Goal: Communication & Community: Share content

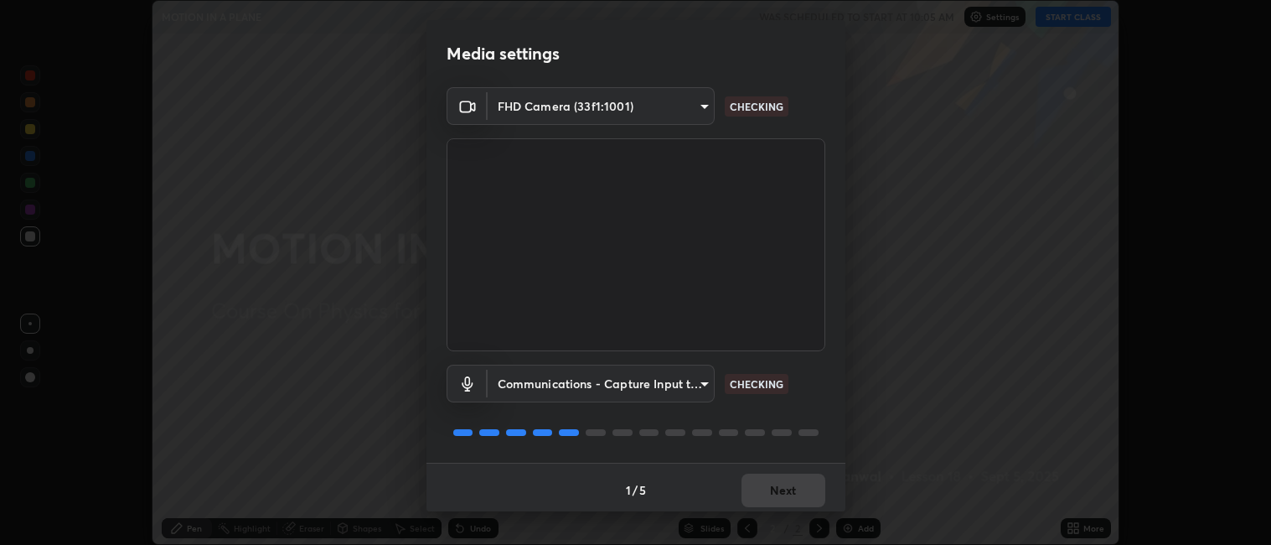
scroll to position [4, 0]
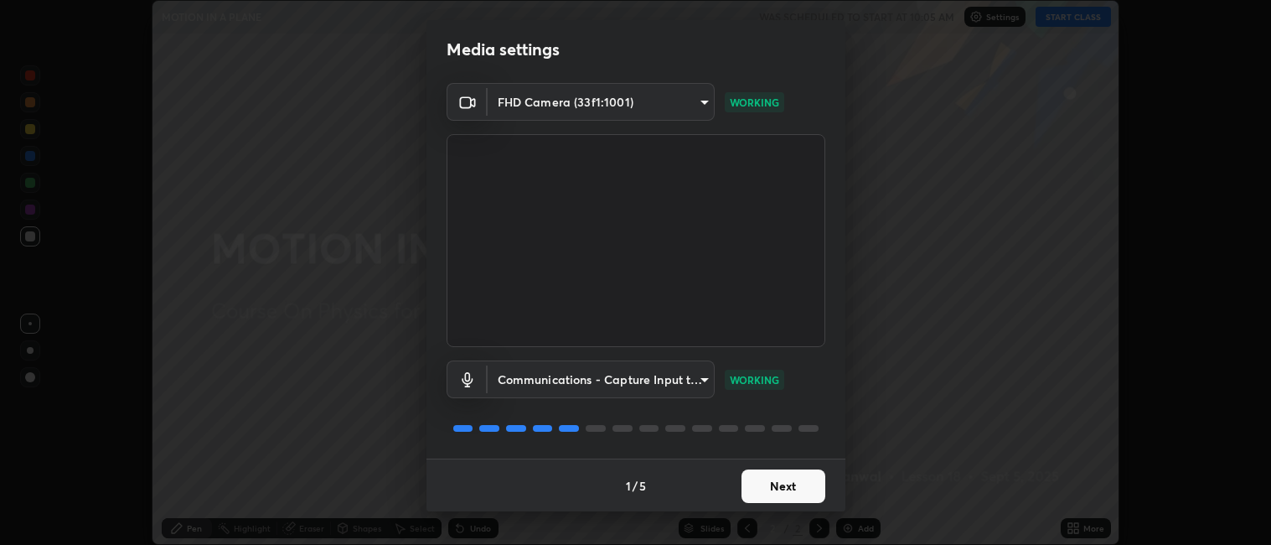
click at [779, 477] on button "Next" at bounding box center [783, 486] width 84 height 34
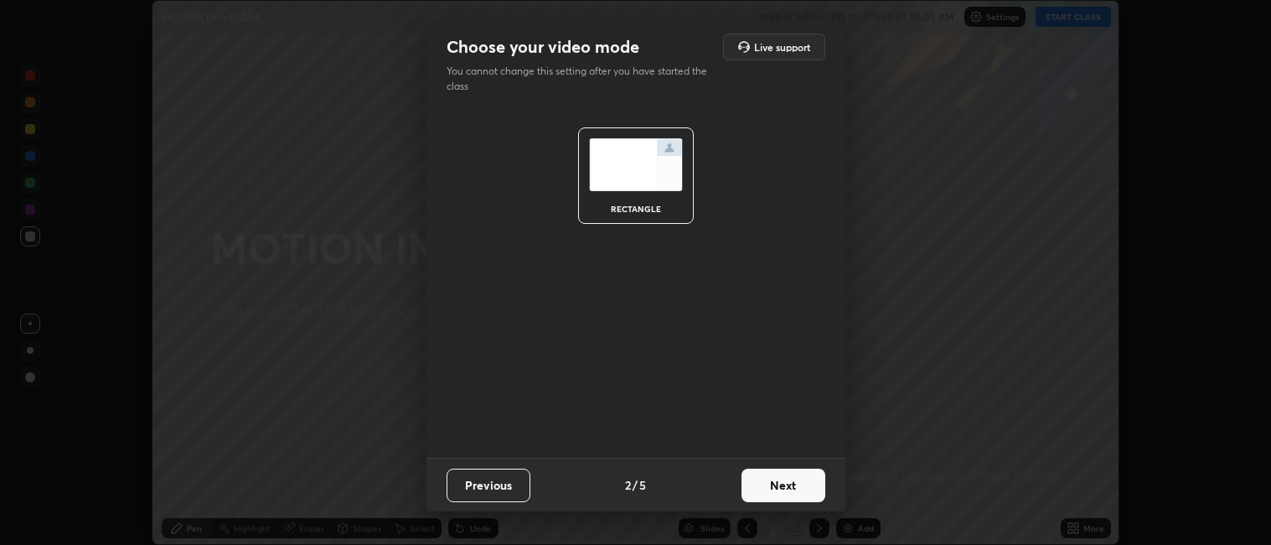
scroll to position [0, 0]
click at [778, 488] on button "Next" at bounding box center [783, 485] width 84 height 34
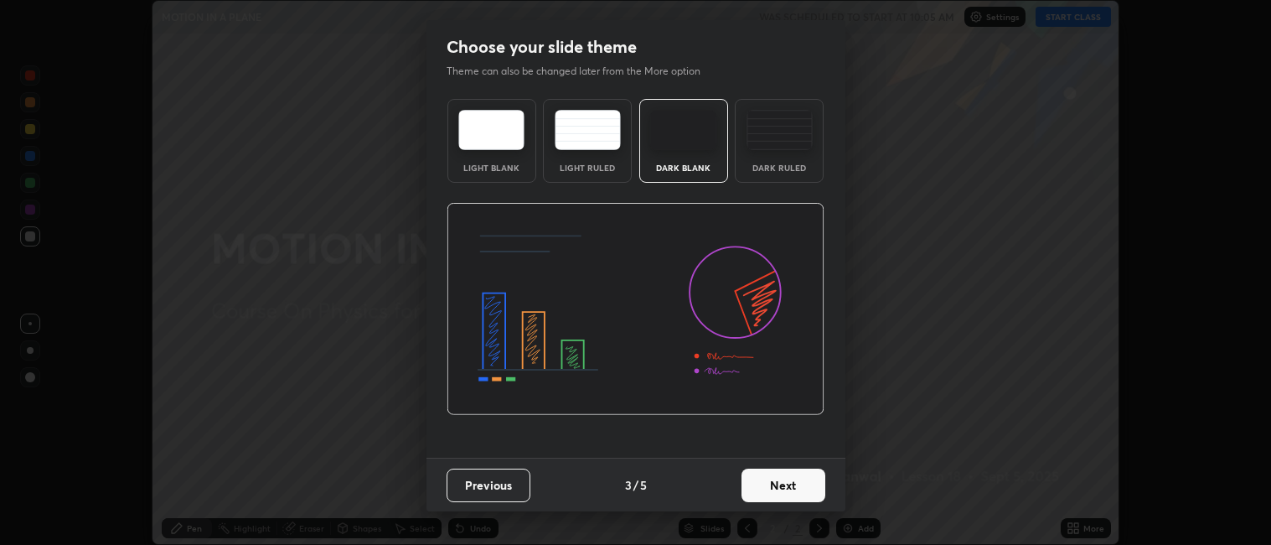
click at [782, 487] on button "Next" at bounding box center [783, 485] width 84 height 34
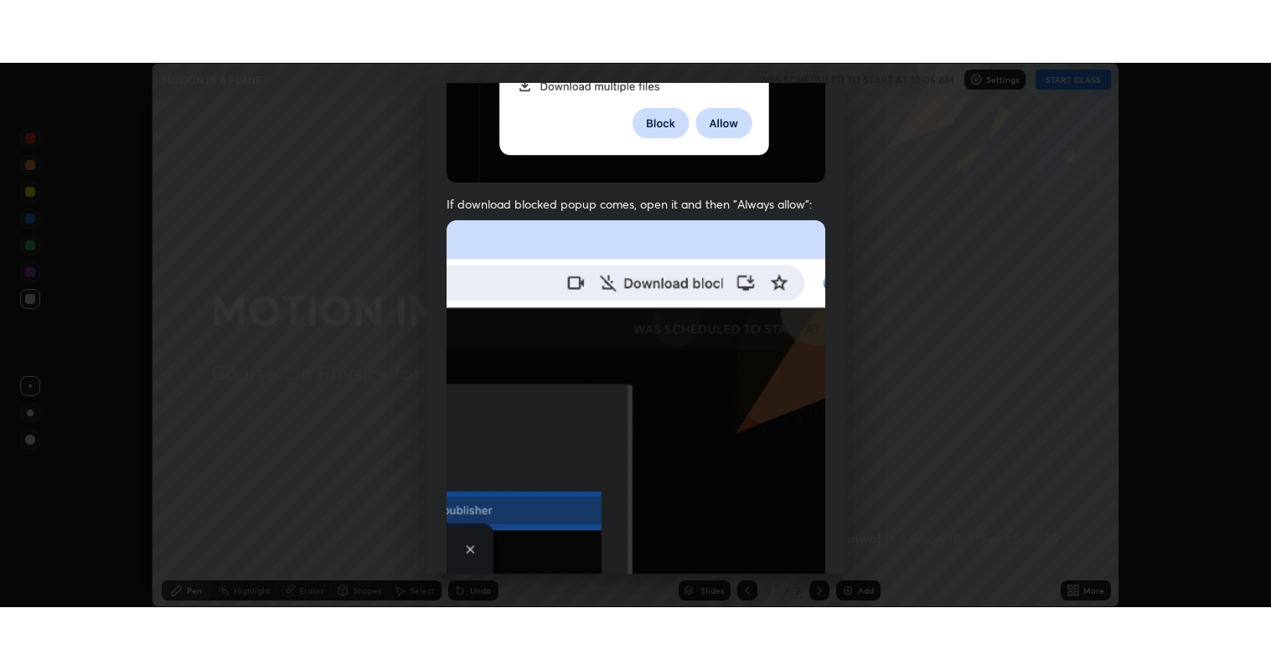
scroll to position [346, 0]
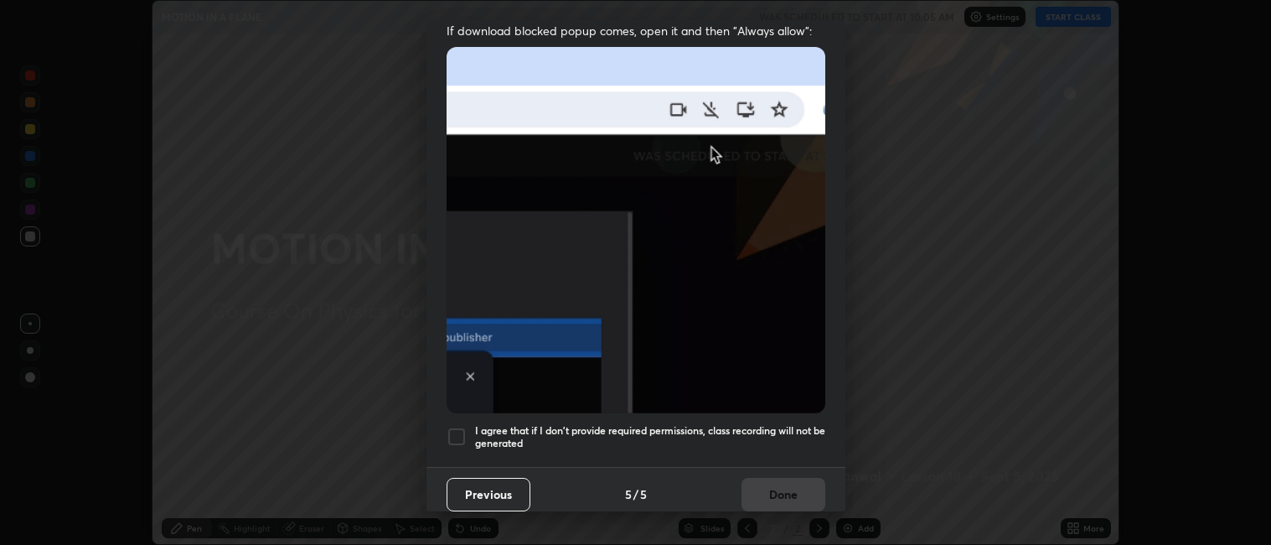
click at [453, 435] on div at bounding box center [457, 436] width 20 height 20
click at [779, 488] on button "Done" at bounding box center [783, 495] width 84 height 34
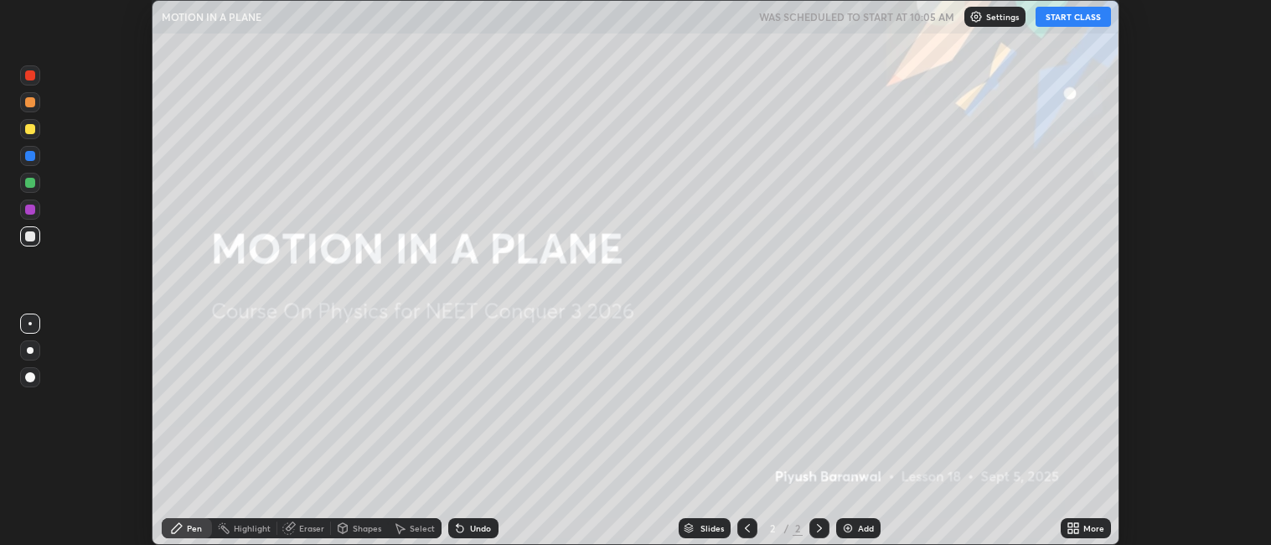
click at [1074, 20] on button "START CLASS" at bounding box center [1073, 17] width 75 height 20
click at [1077, 530] on icon at bounding box center [1076, 531] width 4 height 4
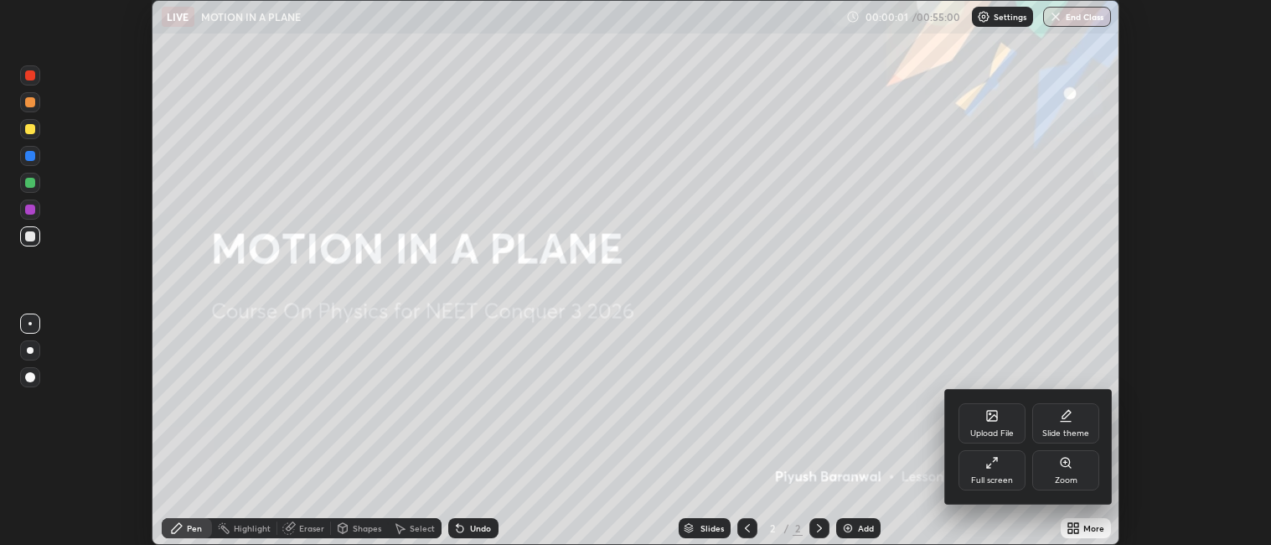
click at [1011, 473] on div "Full screen" at bounding box center [991, 470] width 67 height 40
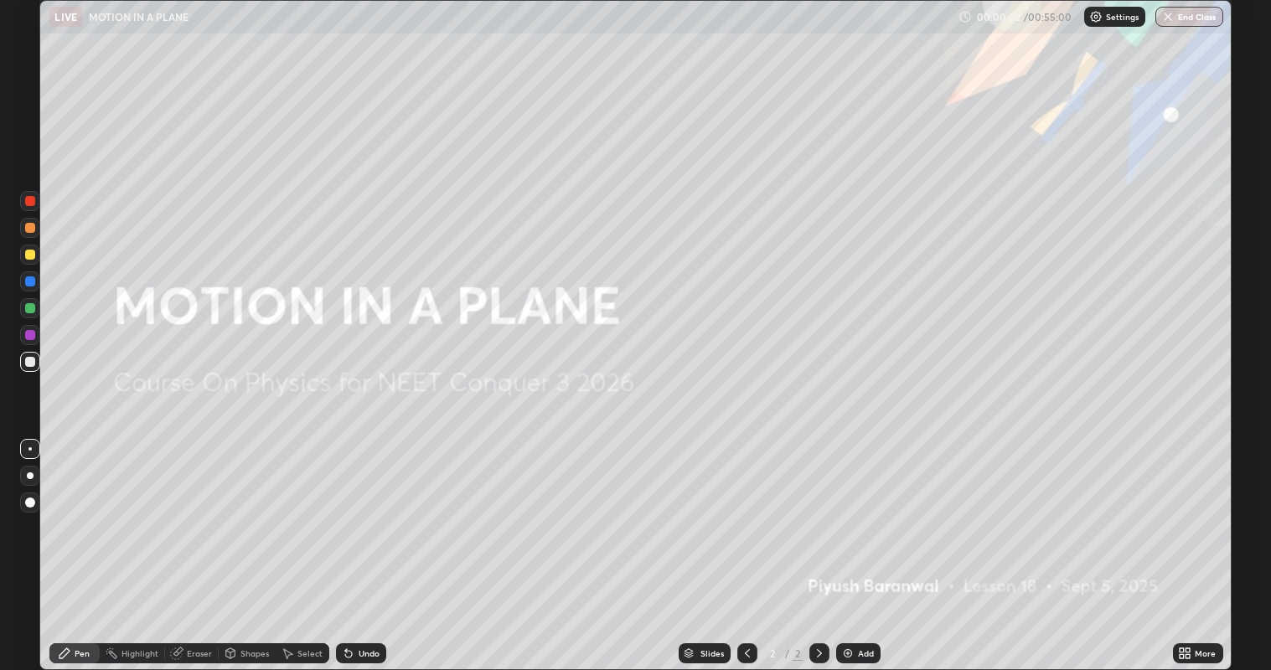
scroll to position [670, 1271]
click at [861, 544] on div "Add" at bounding box center [866, 653] width 16 height 8
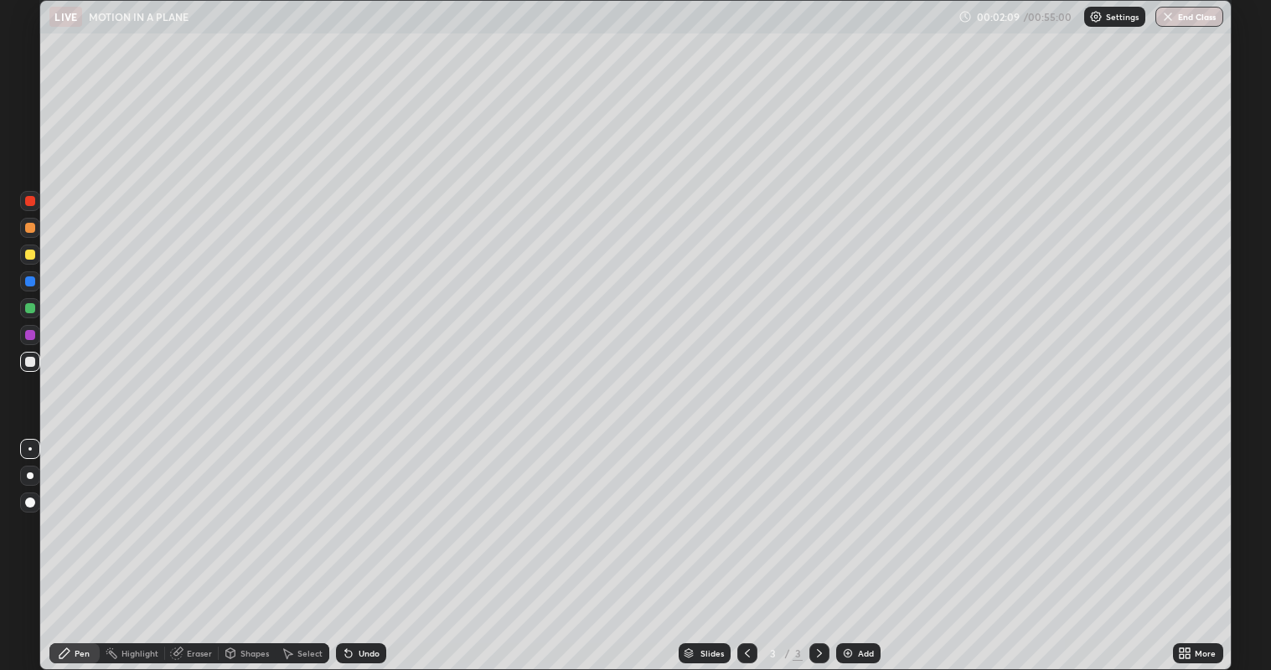
click at [312, 544] on div "Select" at bounding box center [309, 653] width 25 height 8
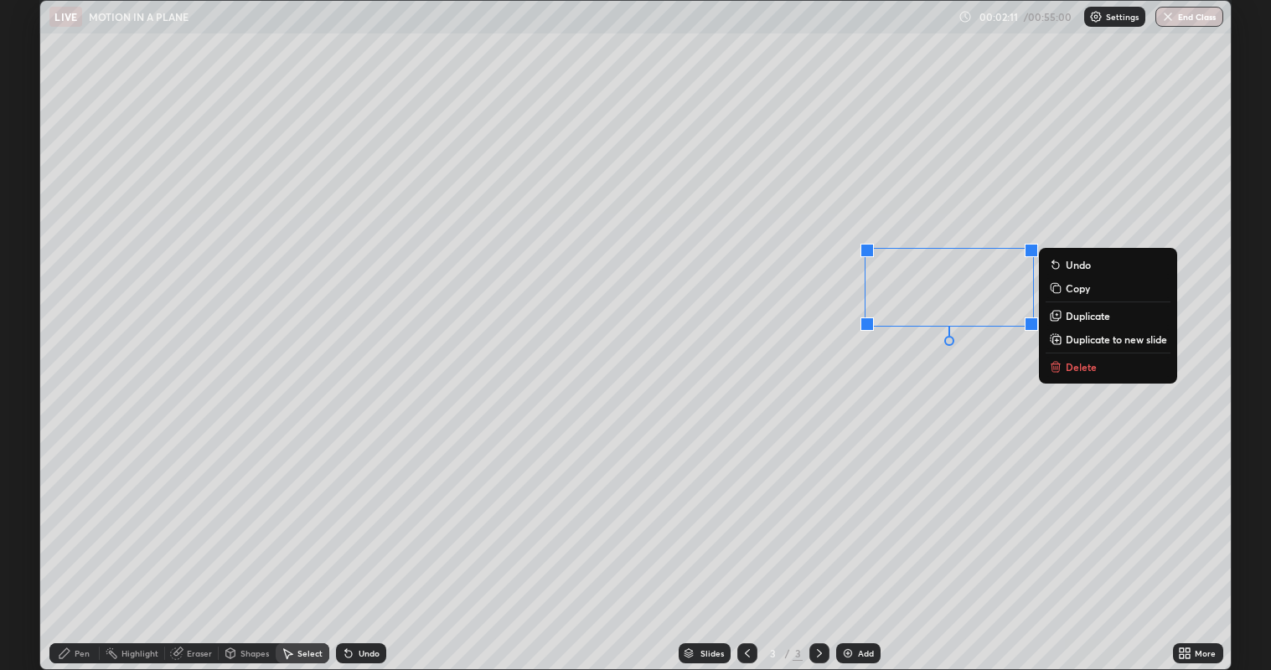
click at [1077, 369] on p "Delete" at bounding box center [1081, 366] width 31 height 13
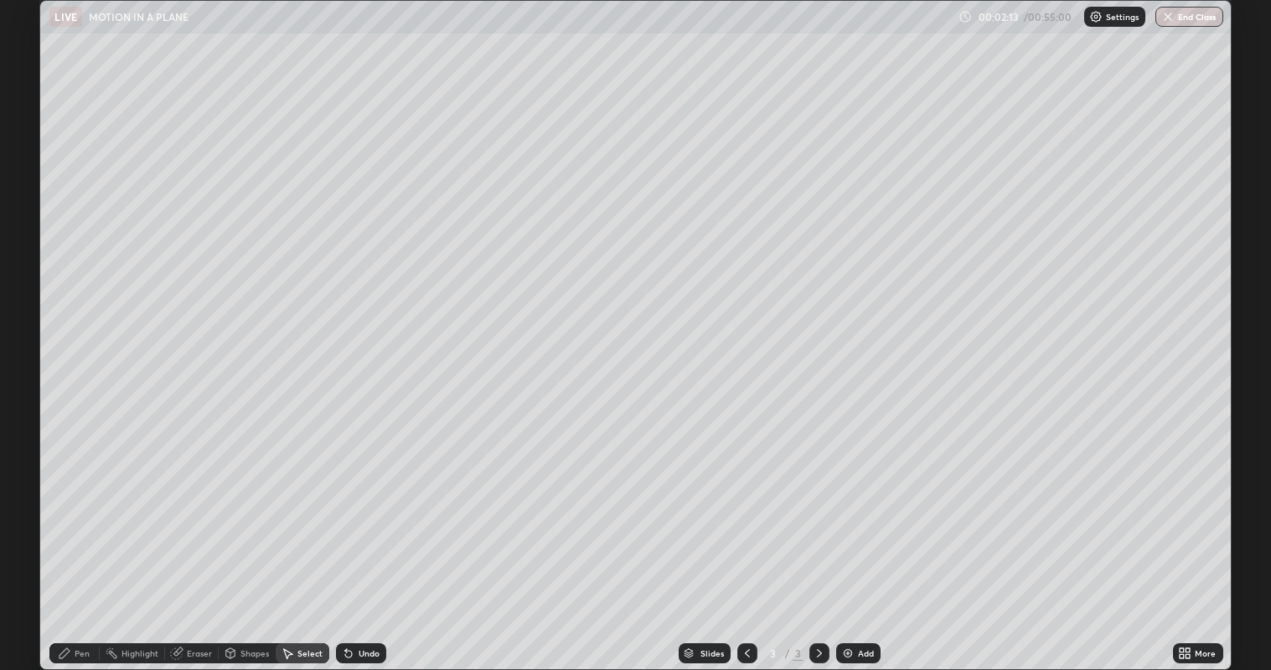
click at [74, 544] on div "Pen" at bounding box center [74, 653] width 50 height 20
click at [31, 338] on div at bounding box center [30, 335] width 10 height 10
click at [28, 256] on div at bounding box center [30, 255] width 10 height 10
click at [312, 544] on div "Select" at bounding box center [303, 653] width 54 height 20
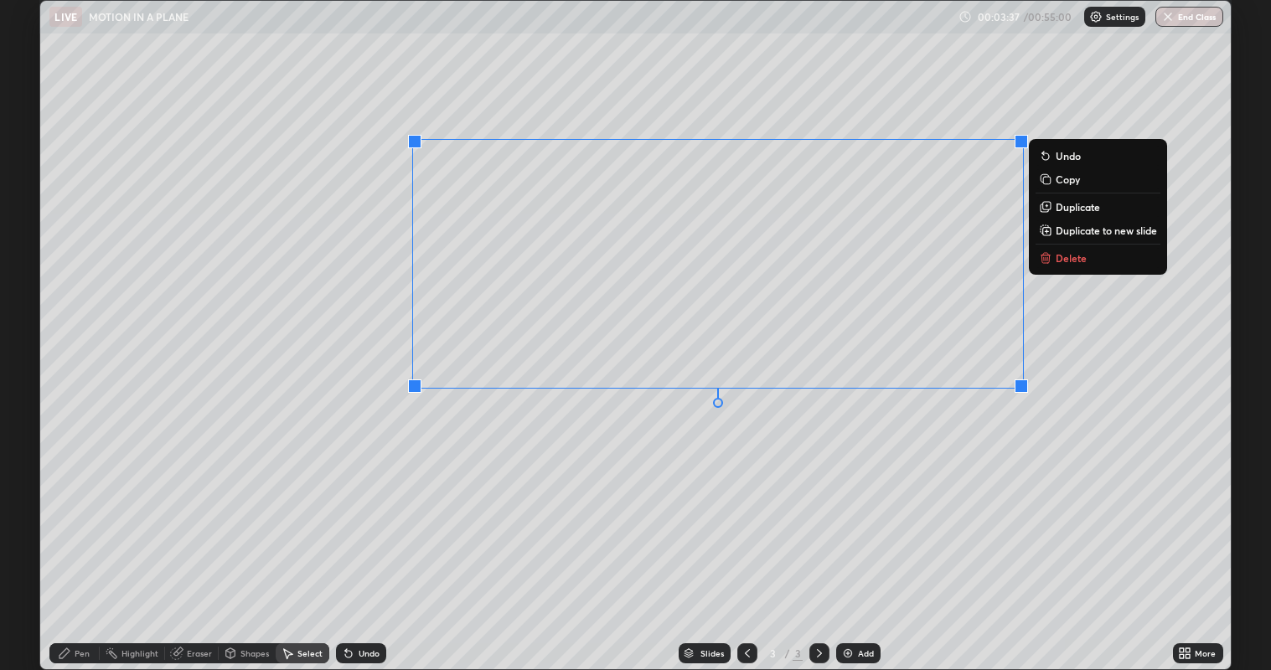
click at [1063, 255] on p "Delete" at bounding box center [1071, 257] width 31 height 13
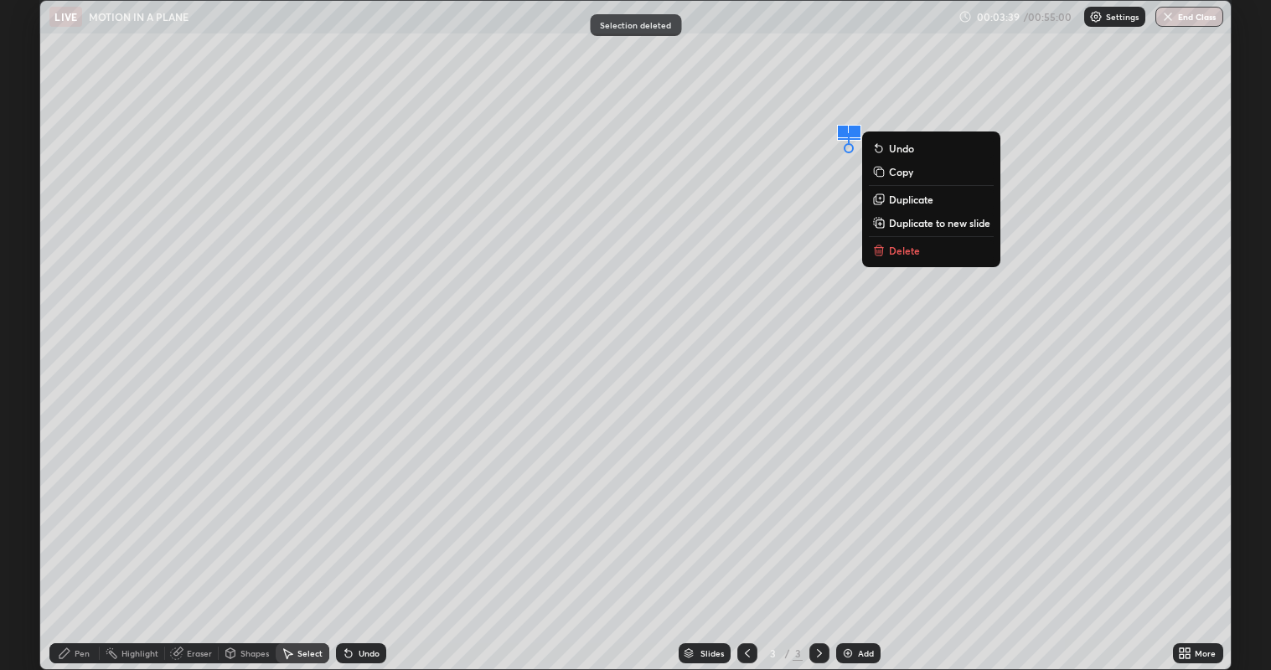
click at [912, 253] on p "Delete" at bounding box center [904, 250] width 31 height 13
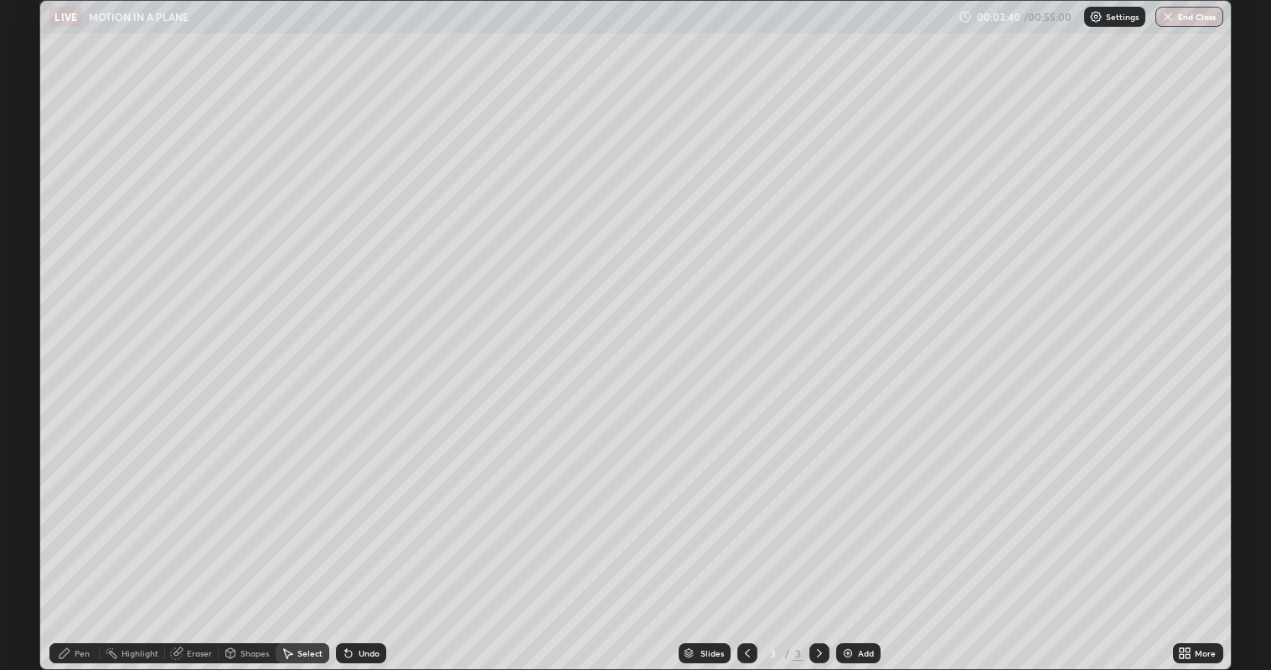
click at [93, 544] on div "Pen" at bounding box center [74, 653] width 50 height 20
click at [31, 361] on div at bounding box center [30, 362] width 10 height 10
click at [28, 260] on div at bounding box center [30, 255] width 20 height 20
click at [369, 544] on div "Undo" at bounding box center [369, 653] width 21 height 8
click at [356, 544] on div "Undo" at bounding box center [361, 653] width 50 height 20
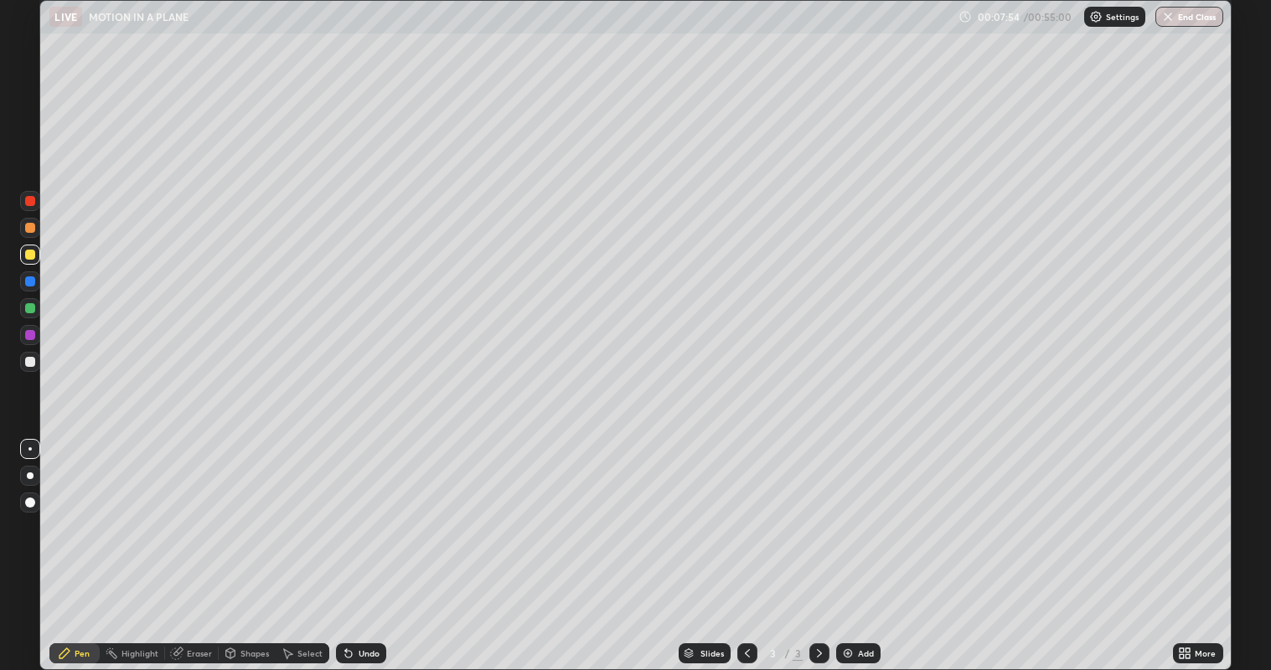
click at [185, 544] on div "Eraser" at bounding box center [192, 653] width 54 height 20
click at [74, 544] on div "Pen" at bounding box center [74, 653] width 50 height 20
click at [28, 354] on div at bounding box center [30, 362] width 20 height 20
click at [30, 230] on div at bounding box center [30, 228] width 10 height 10
click at [873, 544] on div "Add" at bounding box center [858, 653] width 44 height 20
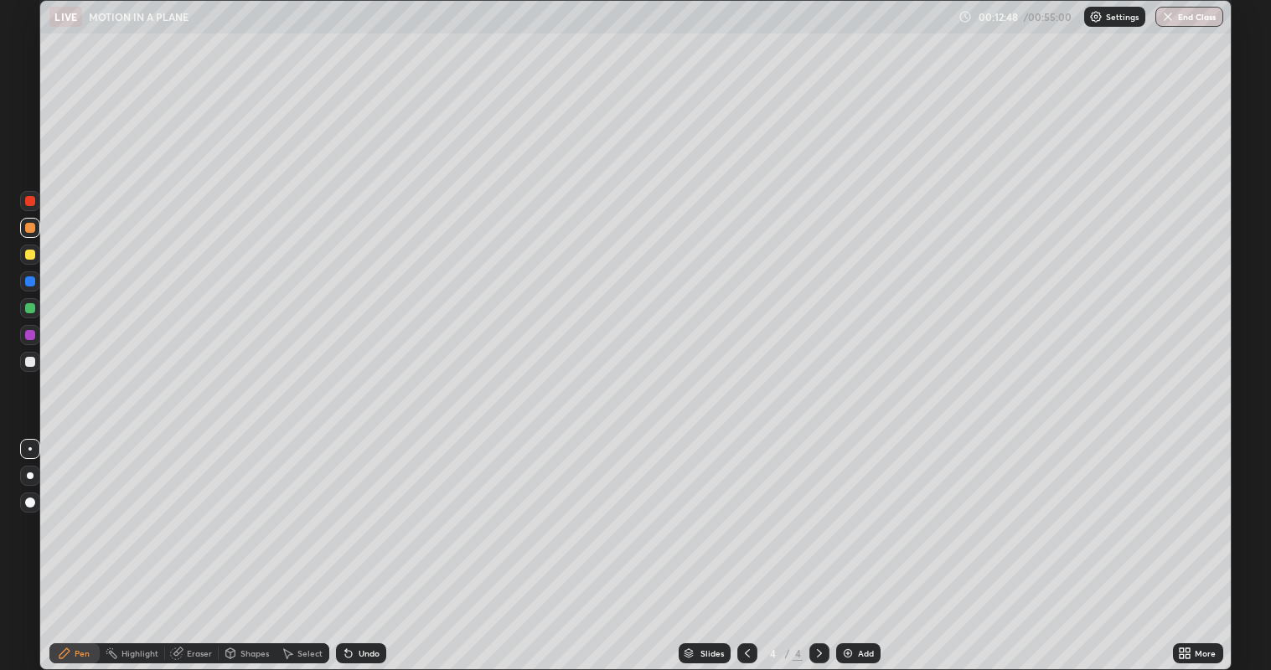
click at [31, 254] on div at bounding box center [30, 255] width 10 height 10
click at [307, 544] on div "Select" at bounding box center [309, 653] width 25 height 8
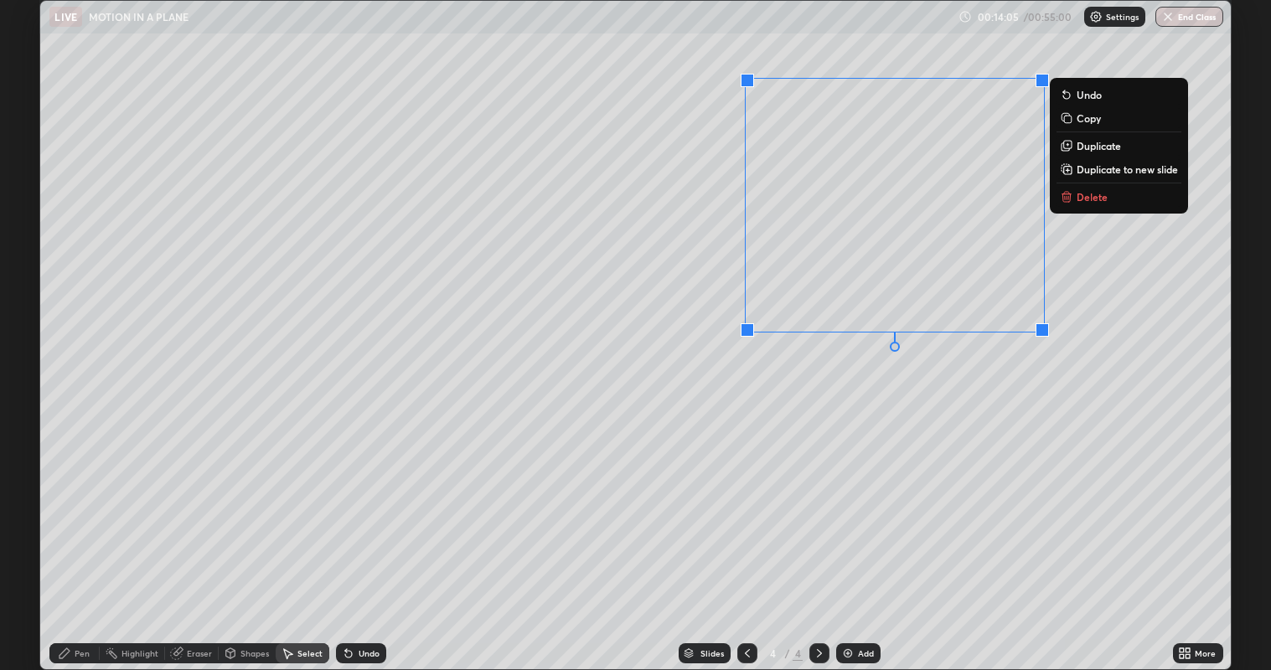
click at [921, 457] on div "0 ° Undo Copy Duplicate Duplicate to new slide Delete" at bounding box center [635, 335] width 1190 height 669
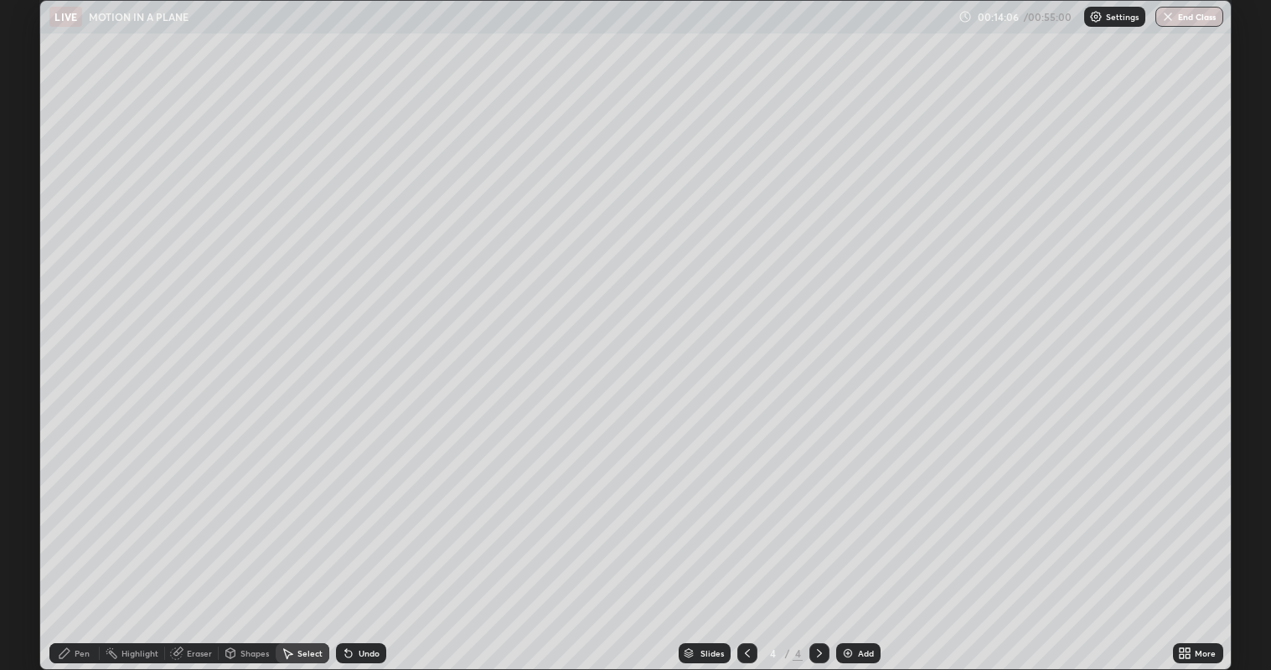
click at [185, 544] on div "Eraser" at bounding box center [192, 653] width 54 height 20
click at [75, 544] on div "Pen" at bounding box center [82, 653] width 15 height 8
click at [21, 361] on div at bounding box center [30, 362] width 20 height 20
click at [860, 544] on div "Add" at bounding box center [866, 653] width 16 height 8
click at [26, 284] on div at bounding box center [30, 281] width 10 height 10
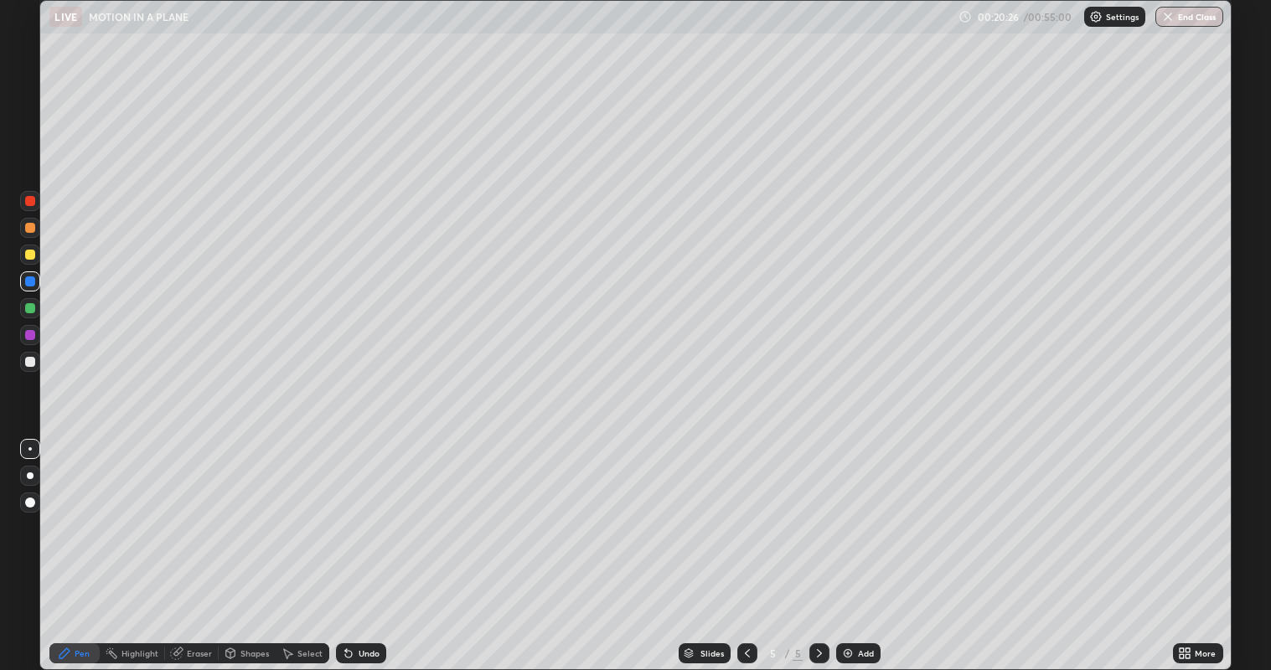
click at [29, 308] on div at bounding box center [30, 308] width 10 height 10
click at [34, 362] on div at bounding box center [30, 362] width 10 height 10
click at [300, 544] on div "Select" at bounding box center [309, 653] width 25 height 8
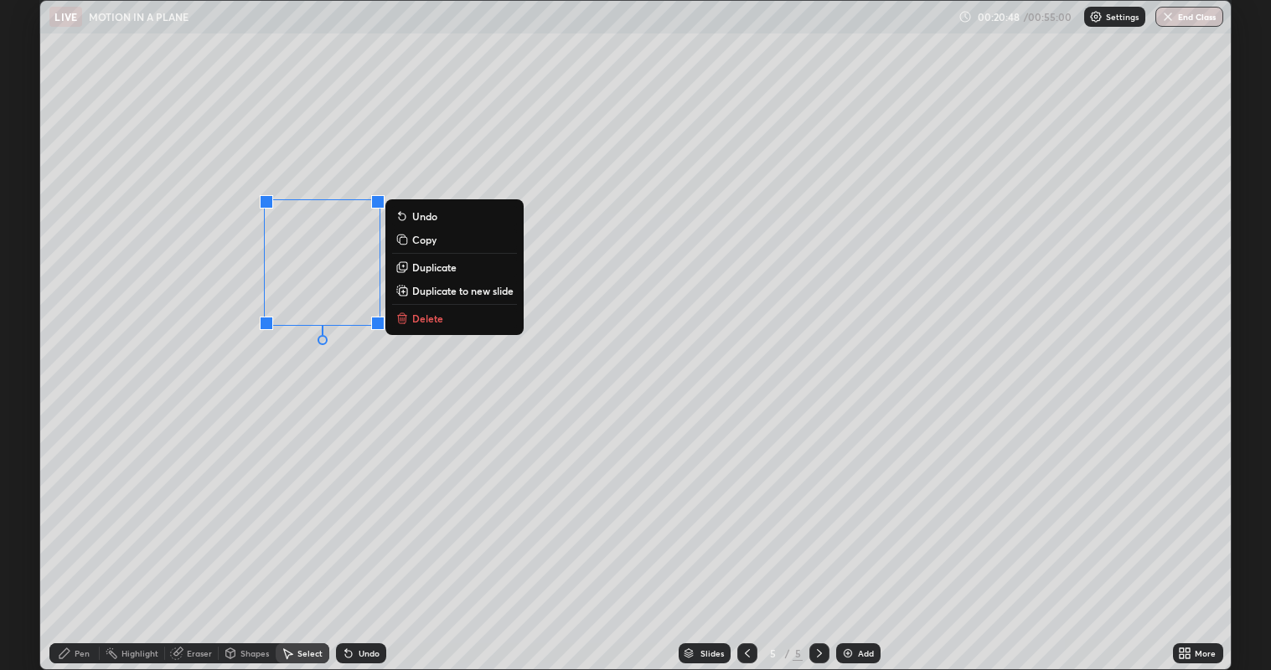
click at [428, 269] on p "Duplicate" at bounding box center [434, 267] width 44 height 13
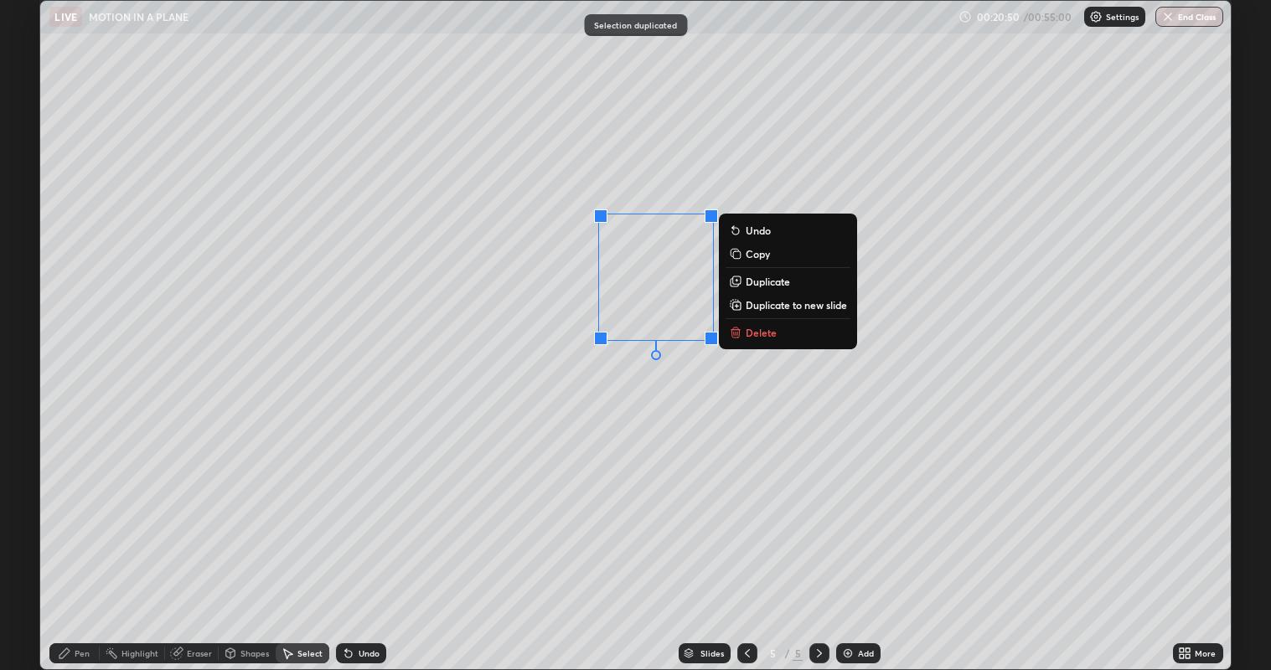
click at [570, 414] on div "0 ° Undo Copy Duplicate Duplicate to new slide Delete" at bounding box center [635, 335] width 1190 height 669
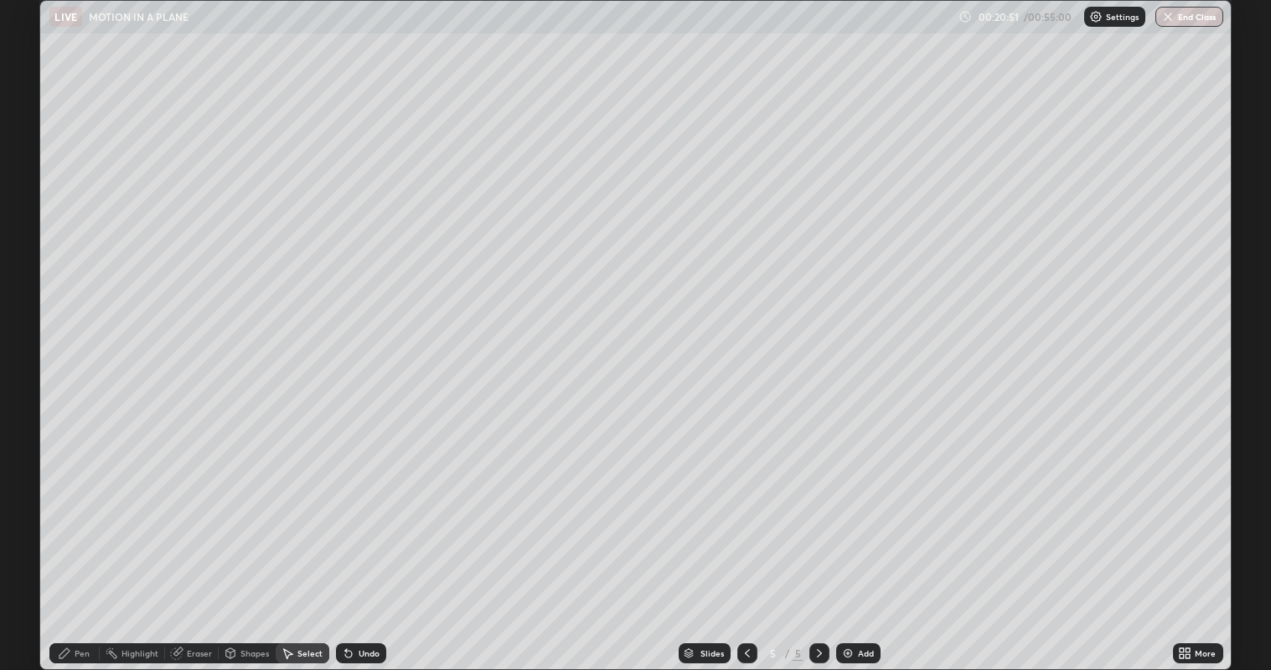
click at [85, 544] on div "Pen" at bounding box center [82, 653] width 15 height 8
click at [33, 308] on div at bounding box center [30, 308] width 10 height 10
click at [31, 255] on div at bounding box center [30, 255] width 10 height 10
click at [372, 544] on div "Undo" at bounding box center [369, 653] width 21 height 8
click at [364, 544] on div "Undo" at bounding box center [369, 653] width 21 height 8
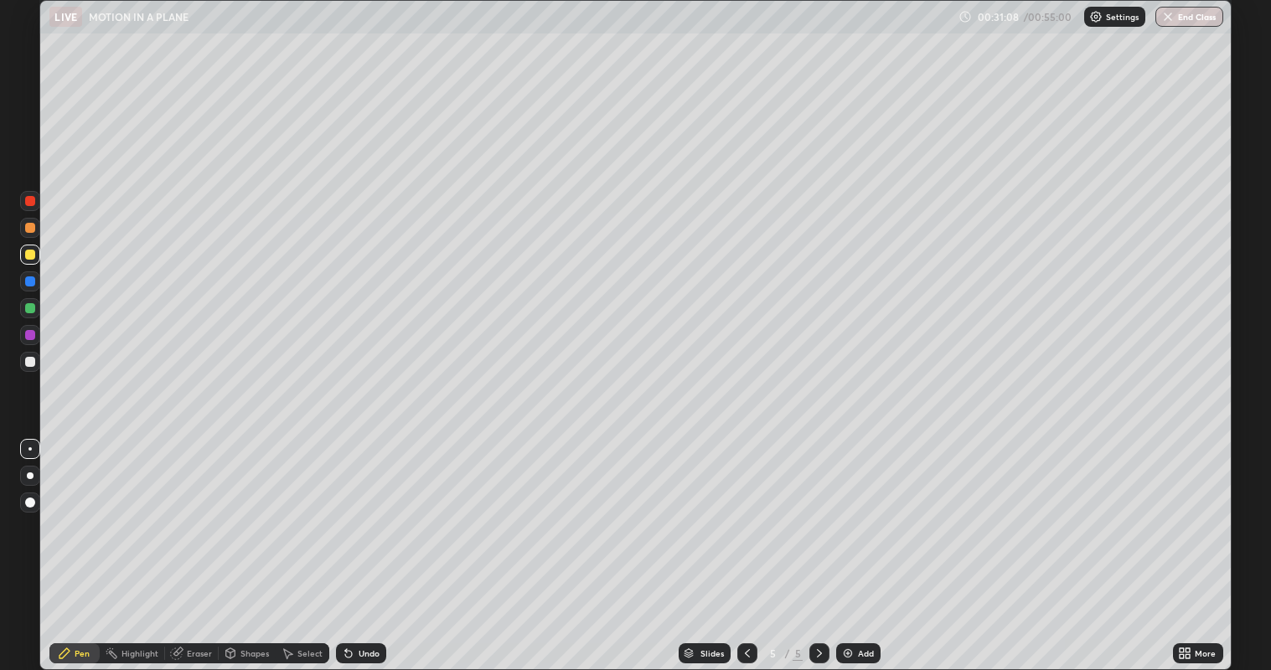
click at [856, 544] on div "Add" at bounding box center [858, 653] width 44 height 20
click at [30, 252] on div at bounding box center [30, 255] width 10 height 10
click at [29, 361] on div at bounding box center [30, 362] width 10 height 10
click at [31, 364] on div at bounding box center [30, 362] width 10 height 10
click at [359, 544] on div "Undo" at bounding box center [361, 653] width 50 height 20
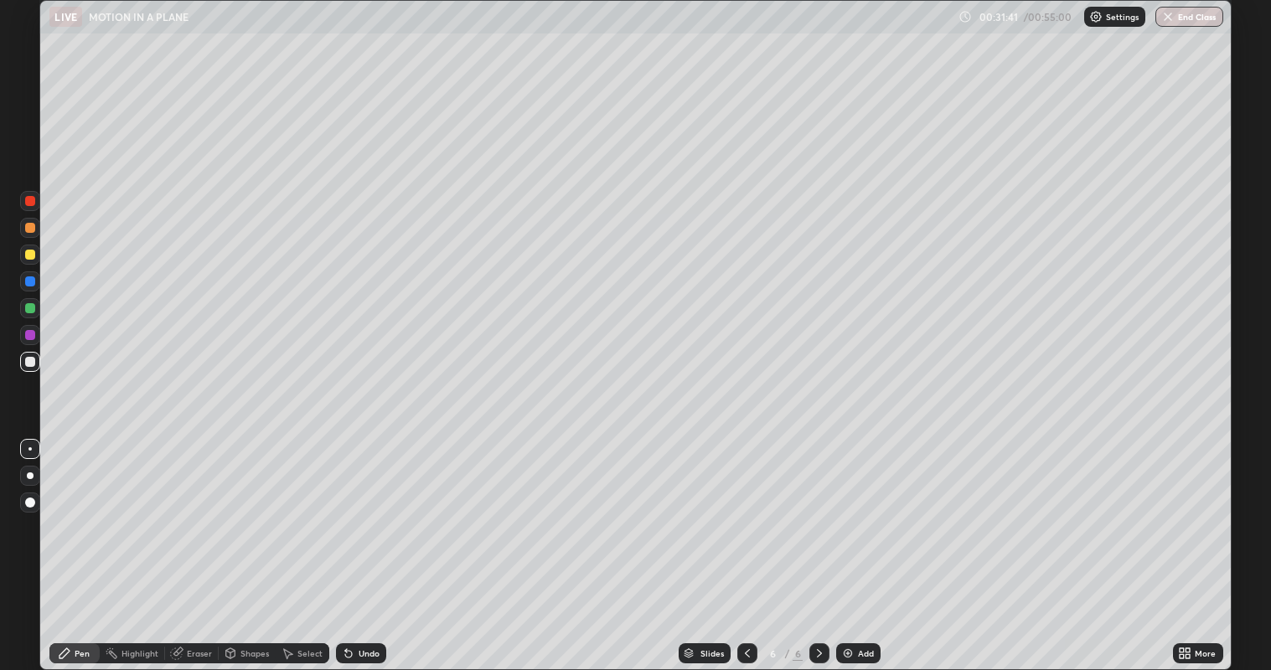
click at [364, 544] on div "Undo" at bounding box center [369, 653] width 21 height 8
click at [367, 544] on div "Undo" at bounding box center [361, 653] width 50 height 20
click at [370, 544] on div "Undo" at bounding box center [361, 653] width 50 height 20
click at [369, 544] on div "Undo" at bounding box center [357, 654] width 57 height 34
click at [368, 544] on div "Undo" at bounding box center [357, 654] width 57 height 34
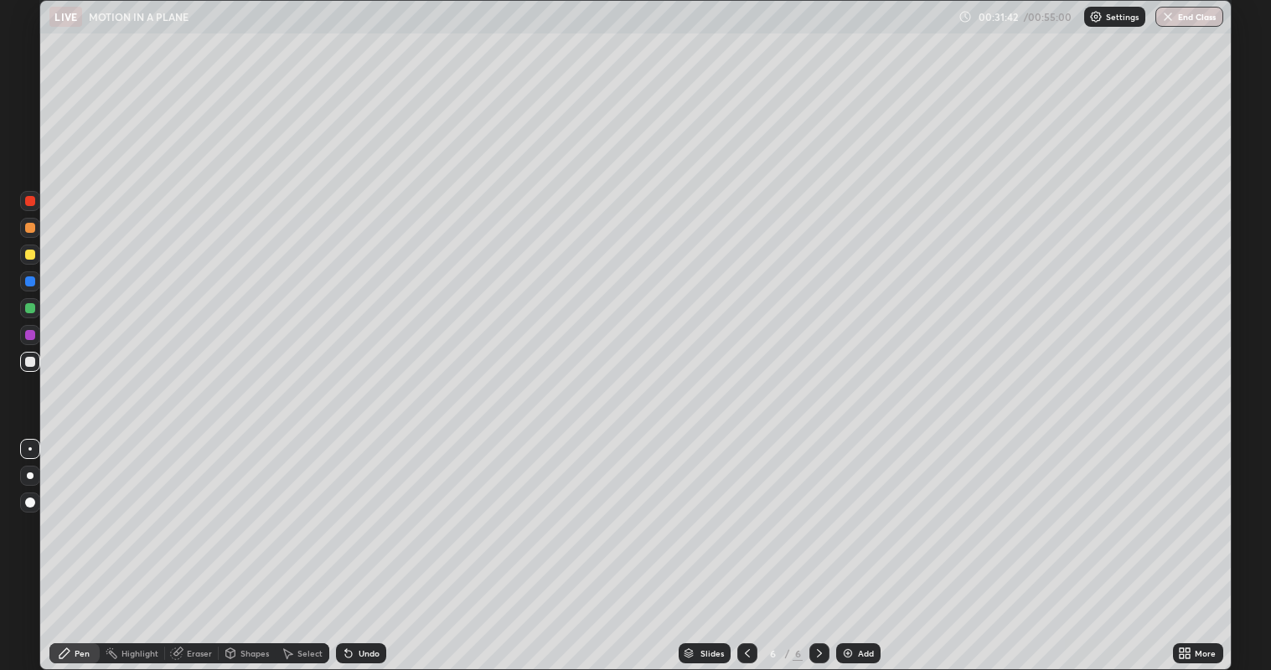
click at [369, 544] on div "Undo" at bounding box center [357, 654] width 57 height 34
click at [370, 544] on div "Undo" at bounding box center [357, 654] width 57 height 34
click at [371, 544] on div "Undo" at bounding box center [357, 654] width 57 height 34
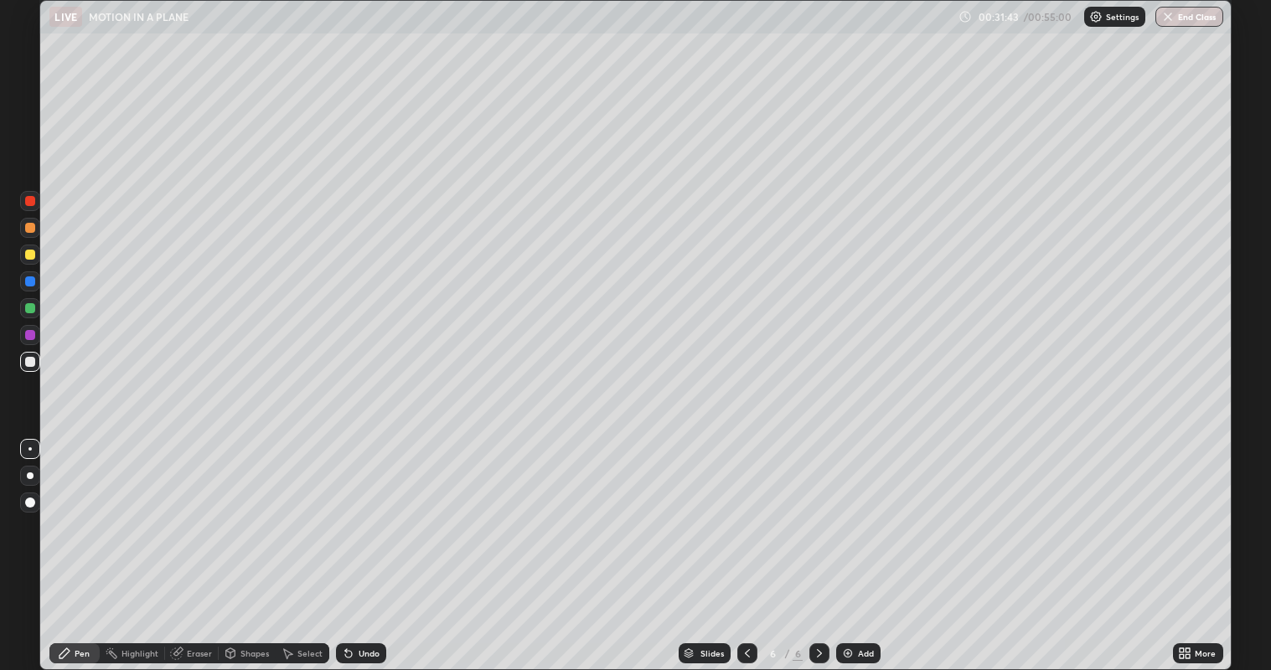
click at [372, 544] on div "Undo" at bounding box center [357, 654] width 57 height 34
click at [371, 544] on div "Undo" at bounding box center [357, 654] width 57 height 34
click at [372, 544] on div "Undo" at bounding box center [357, 654] width 57 height 34
click at [359, 544] on div "Undo" at bounding box center [369, 653] width 21 height 8
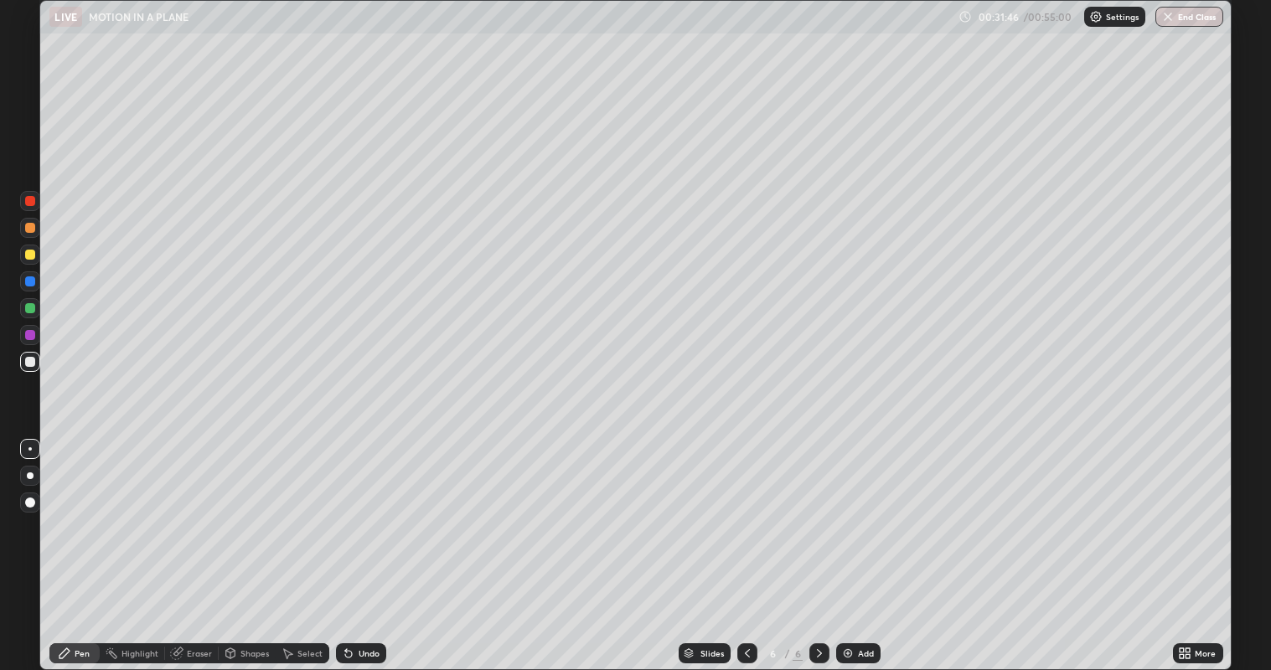
click at [346, 544] on icon at bounding box center [348, 654] width 7 height 7
click at [84, 544] on div "Pen" at bounding box center [82, 653] width 15 height 8
click at [29, 254] on div at bounding box center [30, 255] width 10 height 10
click at [29, 364] on div at bounding box center [30, 362] width 10 height 10
click at [34, 229] on div at bounding box center [30, 228] width 10 height 10
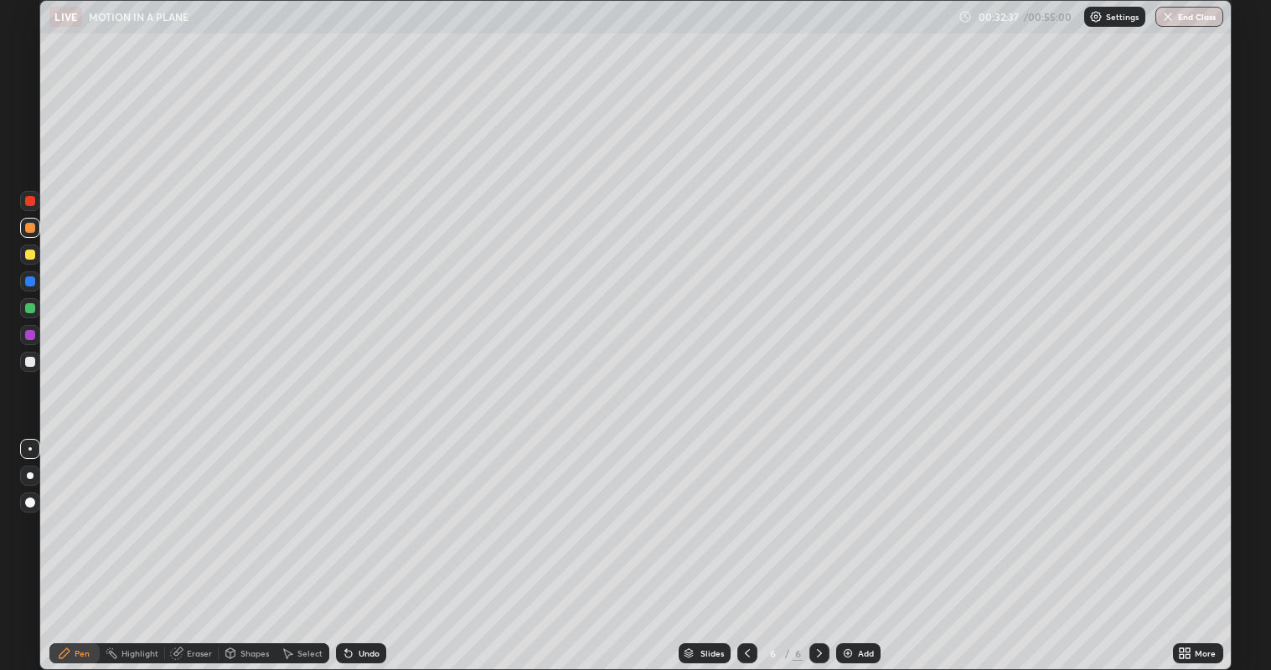
click at [27, 255] on div at bounding box center [30, 255] width 10 height 10
click at [33, 283] on div at bounding box center [30, 281] width 10 height 10
click at [29, 310] on div at bounding box center [30, 308] width 10 height 10
click at [351, 544] on icon at bounding box center [348, 653] width 13 height 13
click at [359, 544] on div "Undo" at bounding box center [369, 653] width 21 height 8
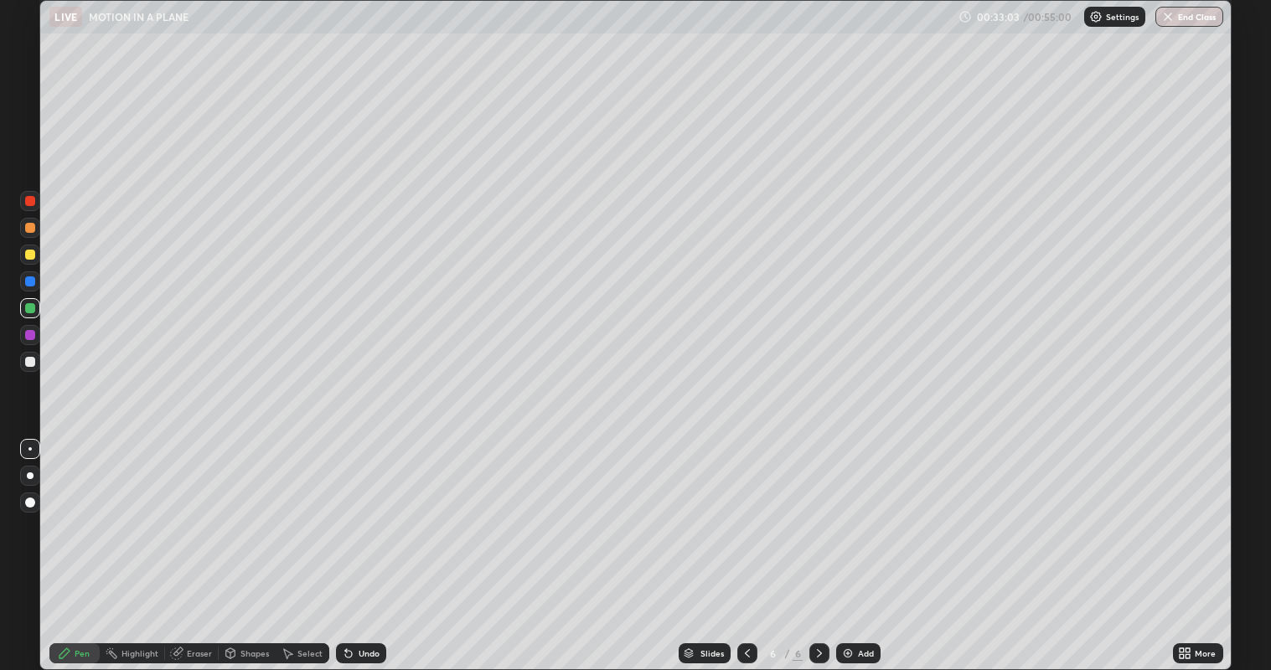
click at [359, 544] on div "Undo" at bounding box center [361, 653] width 50 height 20
click at [361, 544] on div "Undo" at bounding box center [361, 653] width 50 height 20
click at [364, 544] on div "Undo" at bounding box center [369, 653] width 21 height 8
click at [366, 544] on div "Undo" at bounding box center [369, 653] width 21 height 8
click at [365, 544] on div "Undo" at bounding box center [369, 653] width 21 height 8
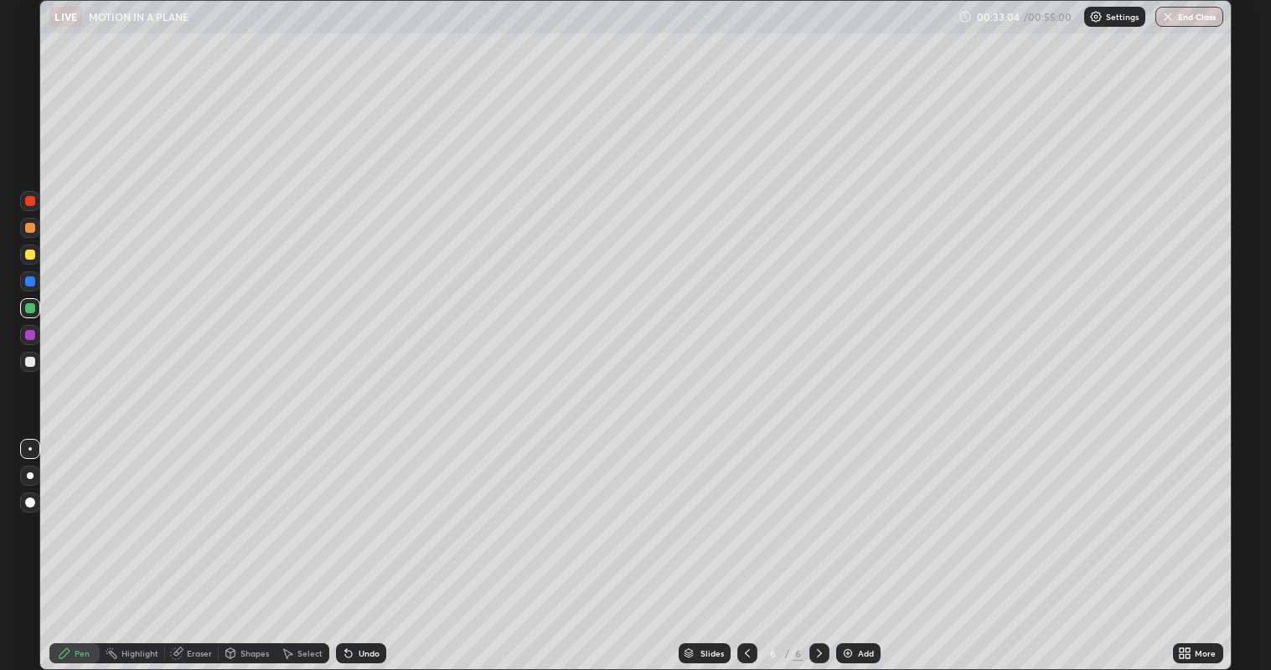
click at [368, 544] on div "Undo" at bounding box center [369, 653] width 21 height 8
click at [369, 544] on div "Undo" at bounding box center [369, 653] width 21 height 8
click at [368, 544] on div "Undo" at bounding box center [369, 653] width 21 height 8
click at [369, 544] on div "Undo" at bounding box center [361, 653] width 50 height 20
click at [29, 359] on div at bounding box center [30, 362] width 10 height 10
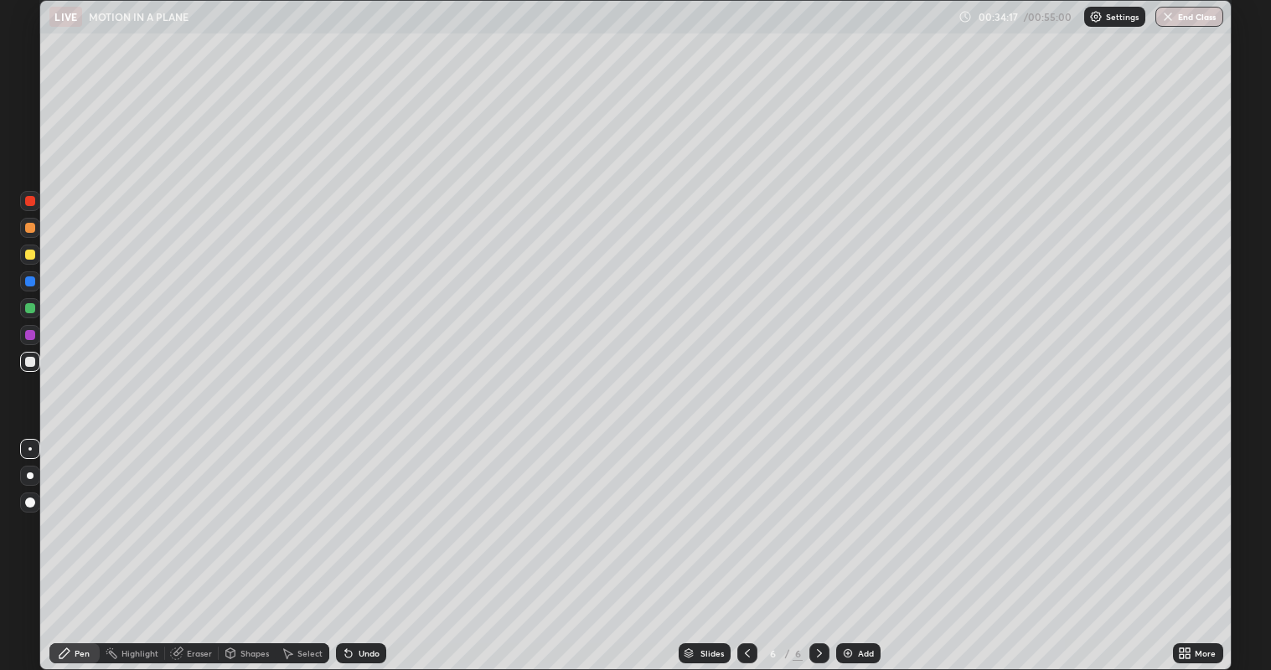
click at [28, 254] on div at bounding box center [30, 255] width 10 height 10
click at [32, 230] on div at bounding box center [30, 228] width 10 height 10
click at [368, 544] on div "Undo" at bounding box center [361, 653] width 50 height 20
click at [378, 544] on div "Undo" at bounding box center [361, 653] width 50 height 20
click at [384, 544] on div "Undo" at bounding box center [361, 653] width 50 height 20
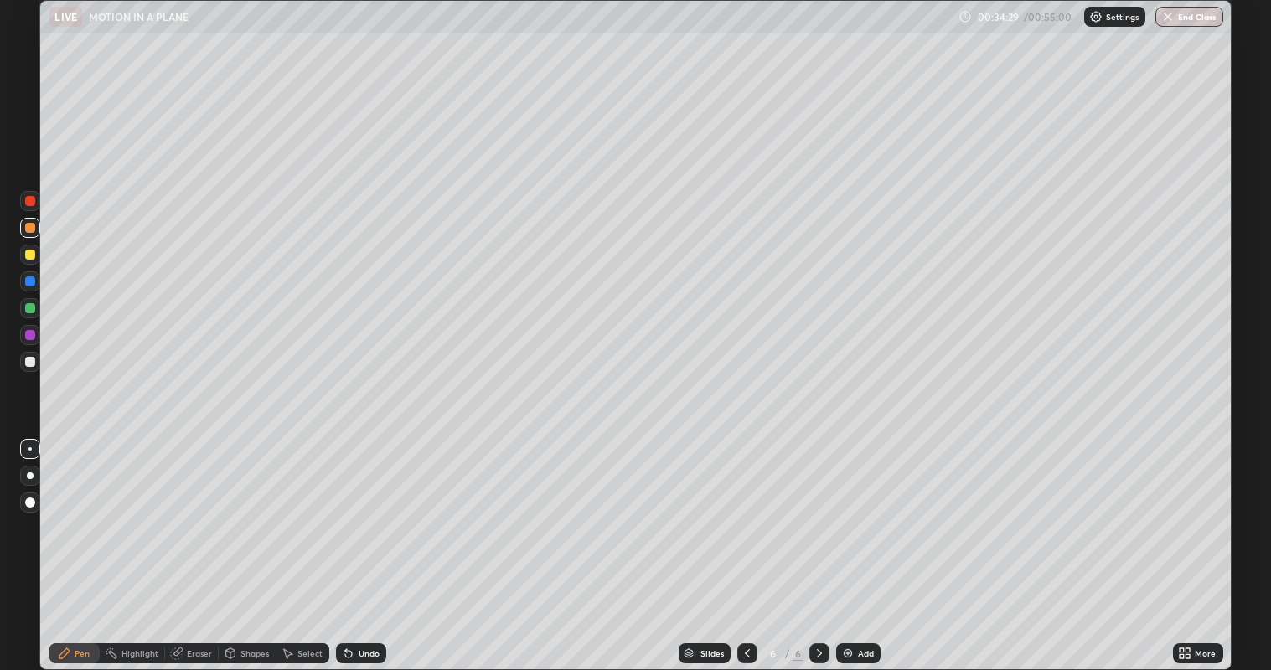
click at [370, 544] on div "Undo" at bounding box center [369, 653] width 21 height 8
click at [32, 362] on div at bounding box center [30, 362] width 10 height 10
click at [359, 544] on div "Undo" at bounding box center [369, 653] width 21 height 8
click at [364, 544] on div "Undo" at bounding box center [369, 653] width 21 height 8
click at [361, 544] on div "Undo" at bounding box center [361, 653] width 50 height 20
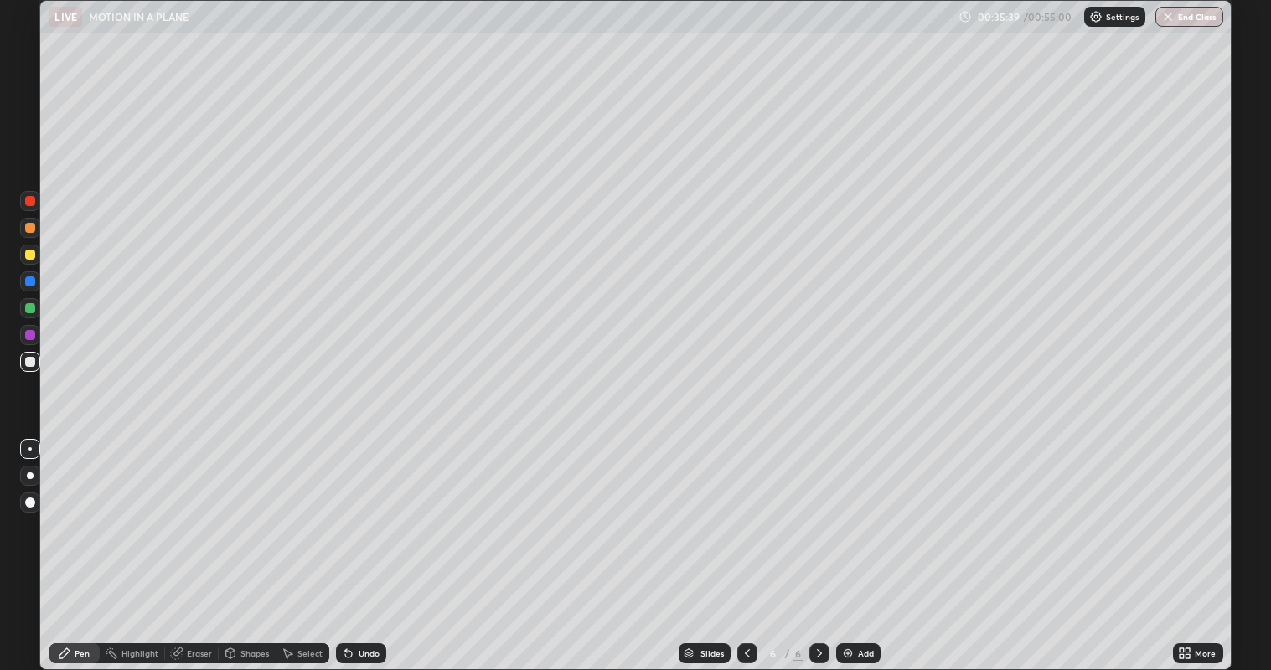
click at [302, 544] on div "Select" at bounding box center [309, 653] width 25 height 8
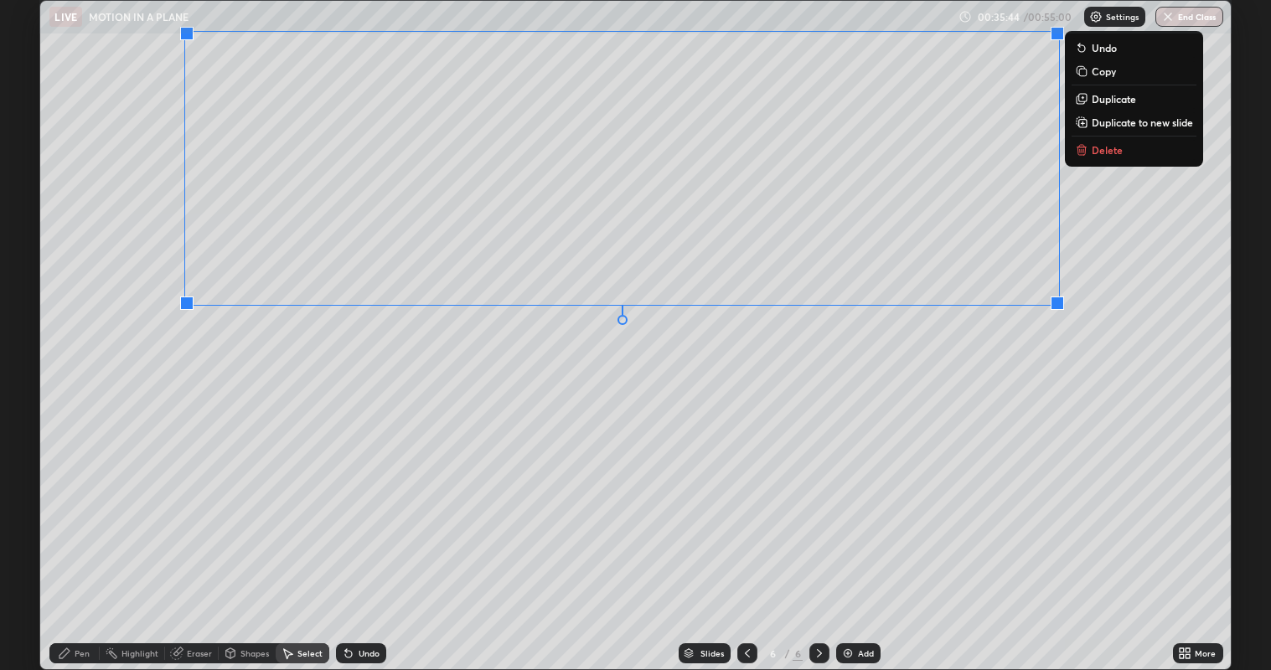
click at [741, 408] on div "0 ° Undo Copy Duplicate Duplicate to new slide Delete" at bounding box center [635, 335] width 1190 height 669
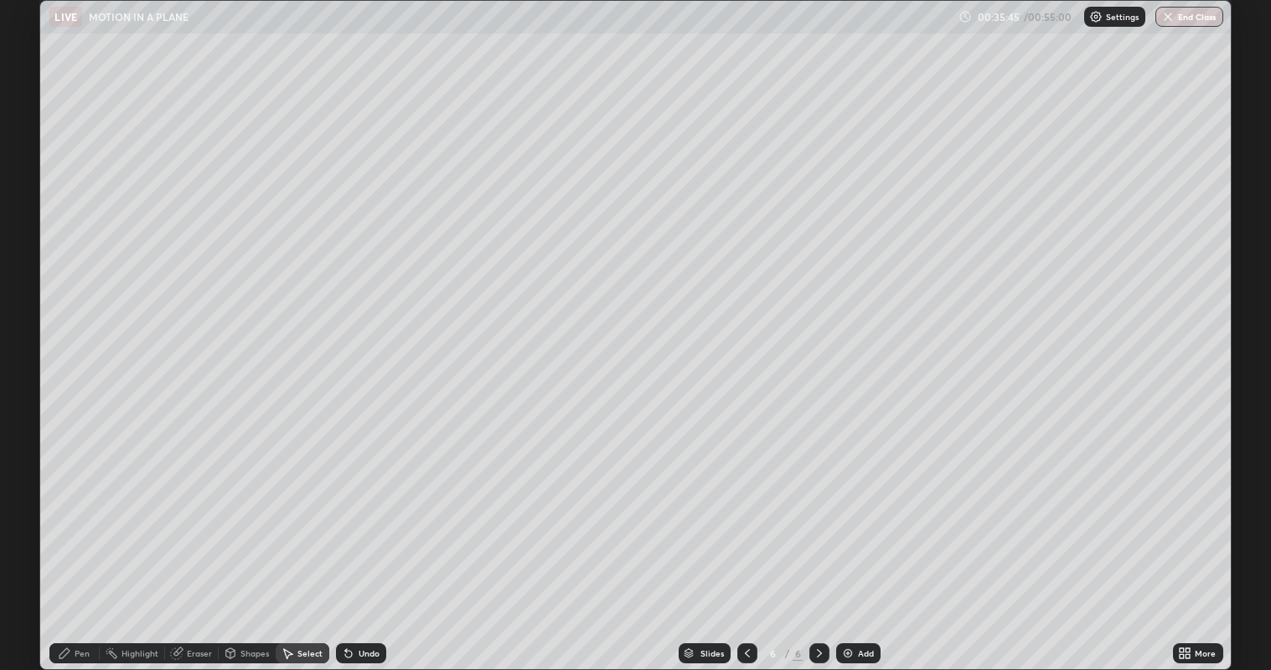
click at [81, 544] on div "Pen" at bounding box center [74, 653] width 50 height 20
click at [29, 308] on div at bounding box center [30, 308] width 10 height 10
click at [30, 232] on div at bounding box center [30, 228] width 10 height 10
click at [306, 544] on div "Select" at bounding box center [309, 653] width 25 height 8
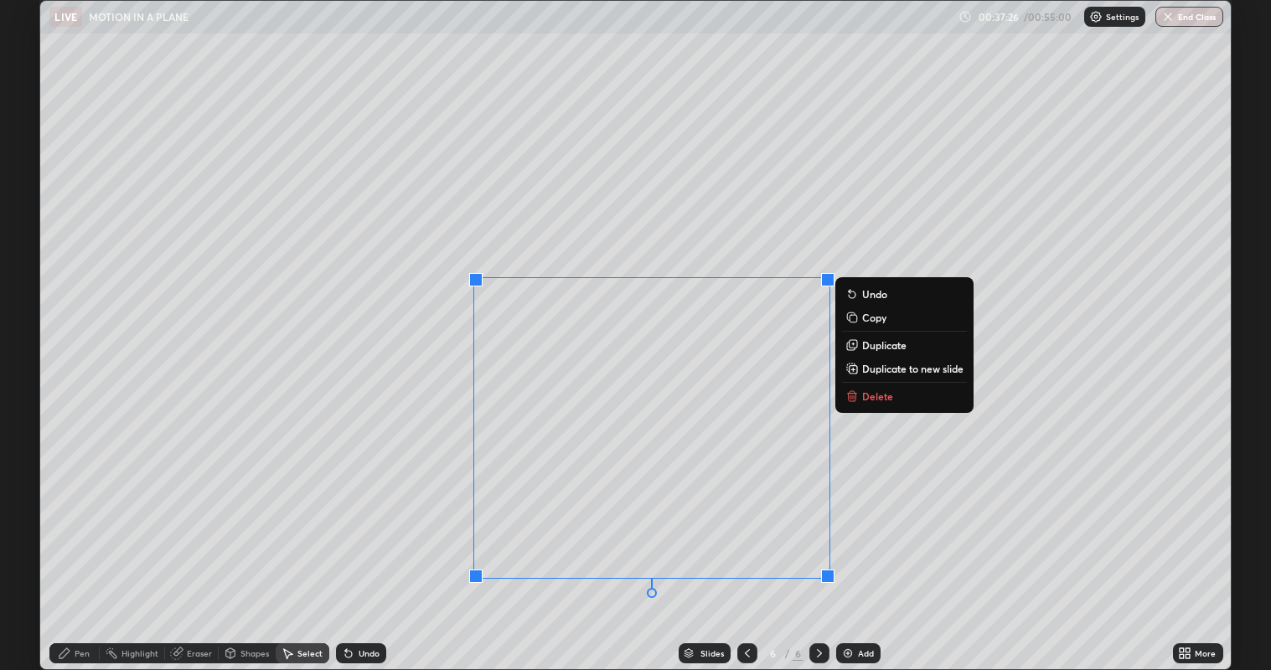
click at [271, 535] on div "0 ° Undo Copy Duplicate Duplicate to new slide Delete" at bounding box center [635, 335] width 1190 height 669
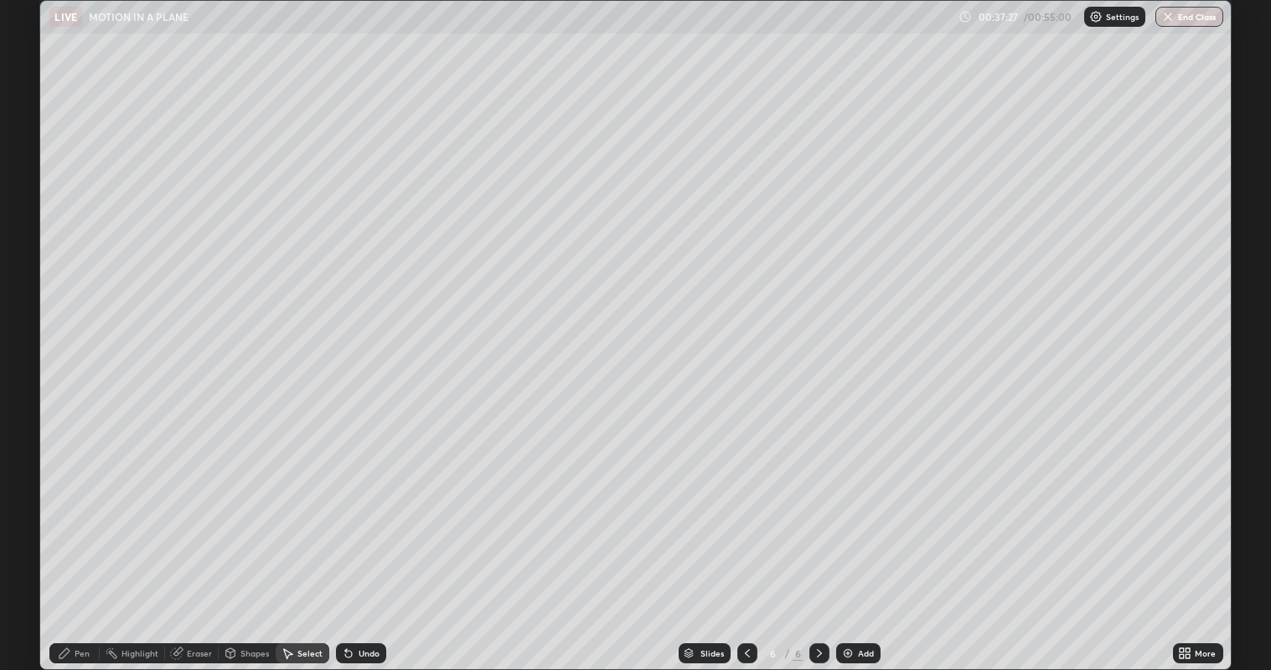
click at [76, 544] on div "Pen" at bounding box center [82, 653] width 15 height 8
click at [365, 544] on div "Undo" at bounding box center [369, 653] width 21 height 8
click at [364, 544] on div "Undo" at bounding box center [369, 653] width 21 height 8
click at [373, 544] on div "Undo" at bounding box center [361, 653] width 50 height 20
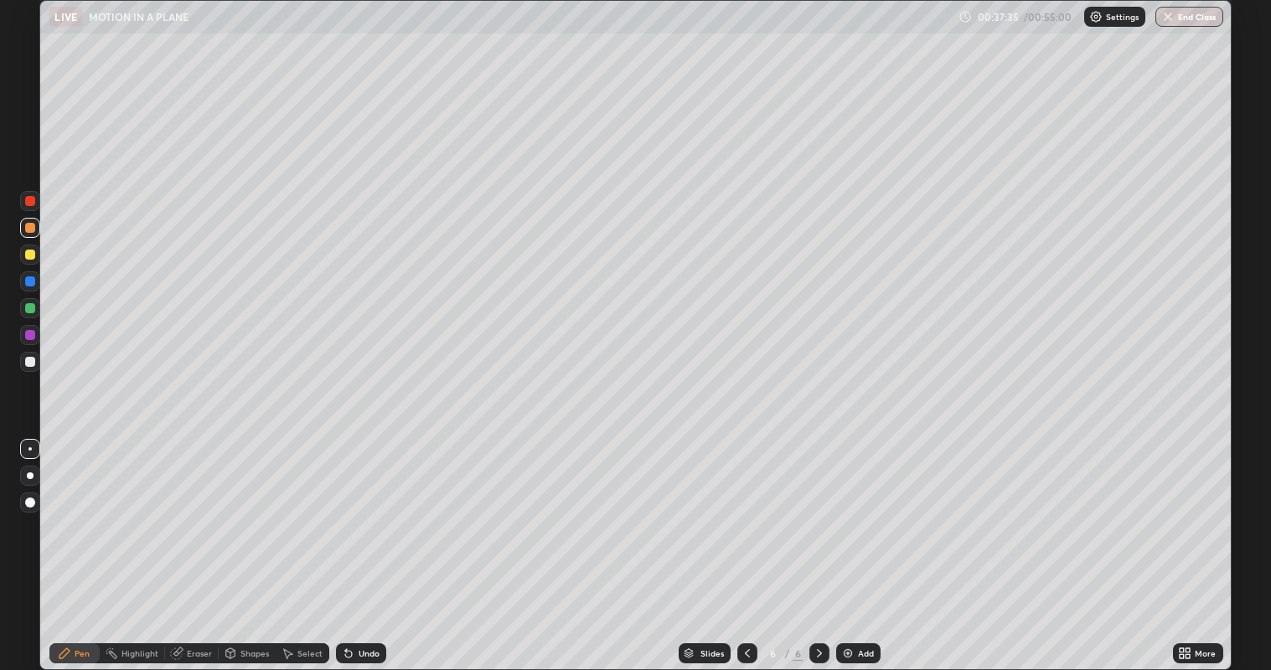
click at [374, 544] on div "Undo" at bounding box center [361, 653] width 50 height 20
click at [375, 544] on div "Undo" at bounding box center [361, 653] width 50 height 20
click at [377, 544] on div "Undo" at bounding box center [357, 654] width 57 height 34
click at [380, 544] on div "Undo" at bounding box center [357, 654] width 57 height 34
click at [369, 544] on div "Undo" at bounding box center [369, 653] width 21 height 8
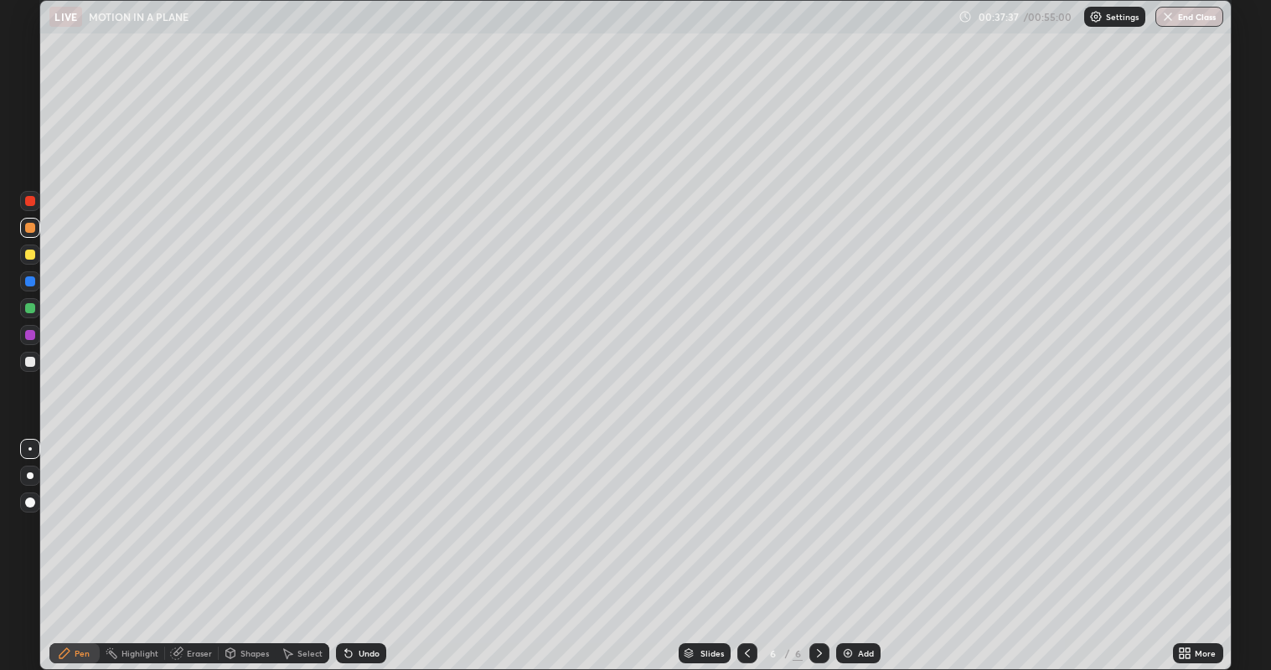
click at [367, 544] on div "Undo" at bounding box center [369, 653] width 21 height 8
click at [366, 544] on div "Undo" at bounding box center [369, 653] width 21 height 8
click at [368, 544] on div "Undo" at bounding box center [369, 653] width 21 height 8
click at [370, 544] on div "Undo" at bounding box center [369, 653] width 21 height 8
click at [373, 544] on div "Undo" at bounding box center [369, 653] width 21 height 8
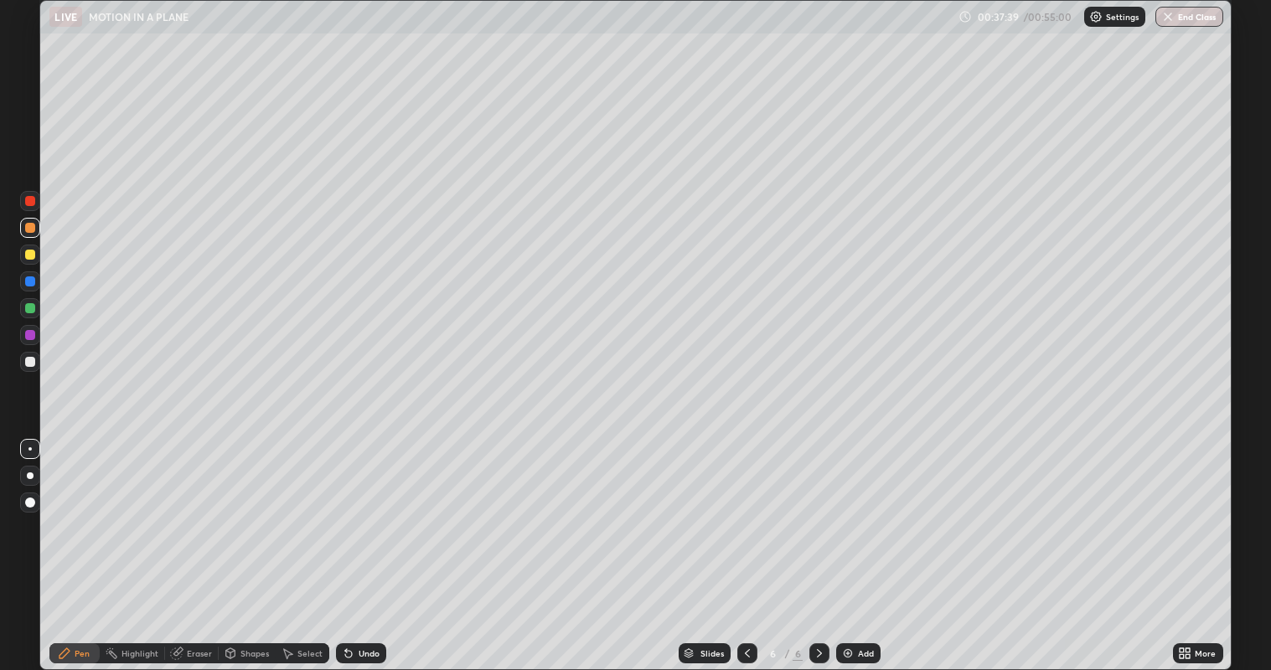
click at [375, 544] on div "Undo" at bounding box center [361, 653] width 50 height 20
click at [74, 544] on div "Pen" at bounding box center [74, 653] width 50 height 20
click at [29, 363] on div at bounding box center [30, 362] width 10 height 10
click at [31, 256] on div at bounding box center [30, 255] width 10 height 10
click at [31, 257] on div at bounding box center [30, 255] width 10 height 10
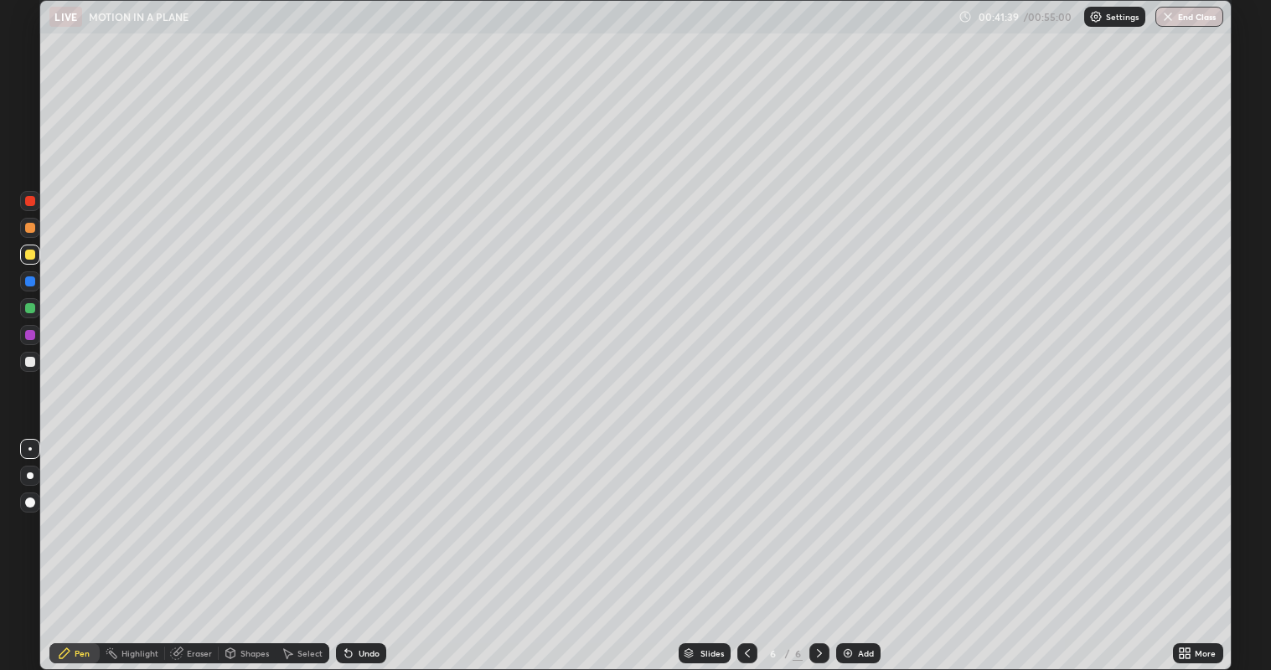
click at [362, 544] on div "Undo" at bounding box center [369, 653] width 21 height 8
click at [377, 544] on div "Undo" at bounding box center [361, 653] width 50 height 20
click at [304, 544] on div "Select" at bounding box center [309, 653] width 25 height 8
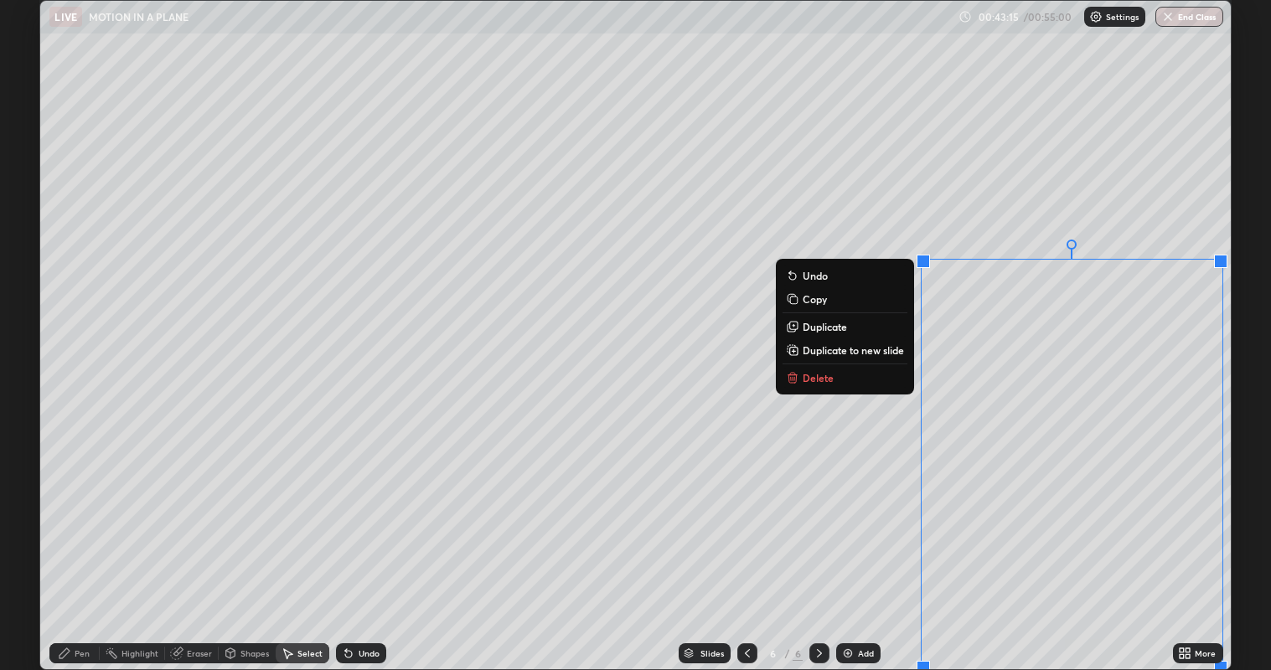
click at [1246, 544] on div "0 ° Undo Copy Duplicate Duplicate to new slide Delete Setting up your live class" at bounding box center [635, 335] width 1271 height 670
click at [914, 411] on div "0 ° Undo Copy Duplicate Duplicate to new slide Delete" at bounding box center [635, 335] width 1190 height 669
click at [914, 421] on div "0 ° Undo Copy Duplicate Duplicate to new slide Delete" at bounding box center [635, 335] width 1190 height 669
click at [892, 504] on div "0 ° Undo Copy Duplicate Duplicate to new slide Delete" at bounding box center [635, 335] width 1190 height 669
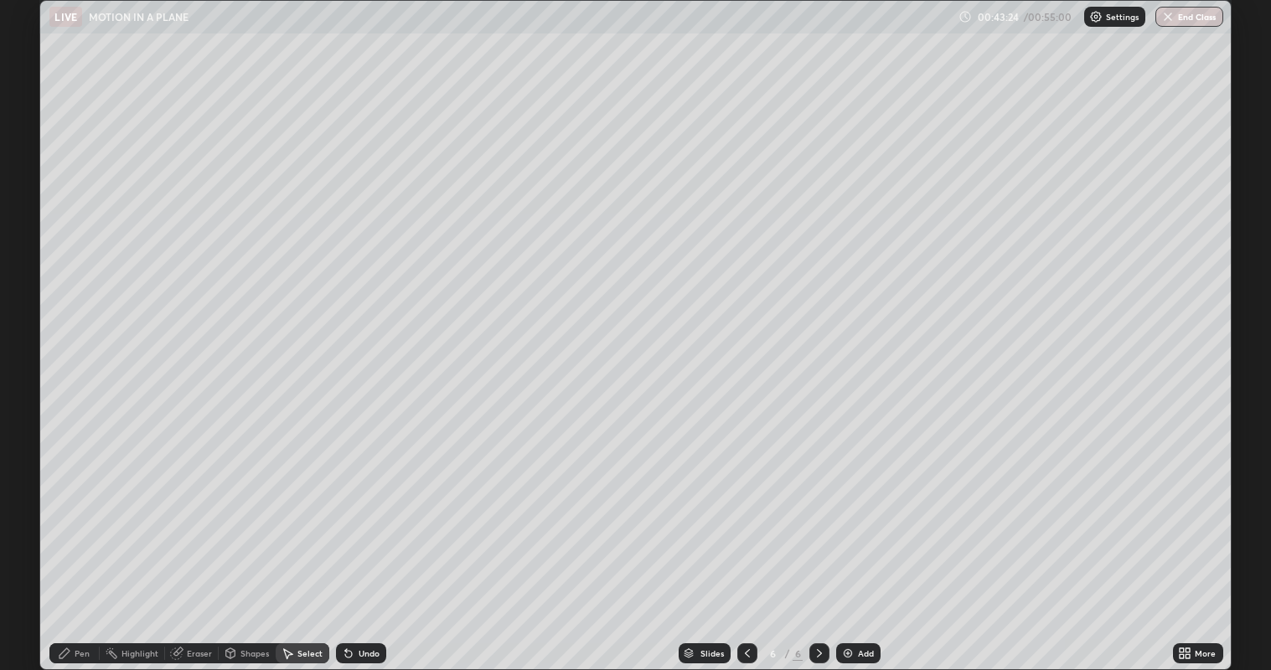
click at [202, 544] on div "Eraser" at bounding box center [199, 653] width 25 height 8
click at [65, 544] on icon at bounding box center [64, 653] width 10 height 10
click at [879, 544] on div "Slides 6 / 6 Add" at bounding box center [779, 654] width 786 height 34
click at [875, 544] on div "Add" at bounding box center [858, 653] width 44 height 20
click at [892, 544] on div "Slides 7 / 7 Add" at bounding box center [779, 654] width 786 height 34
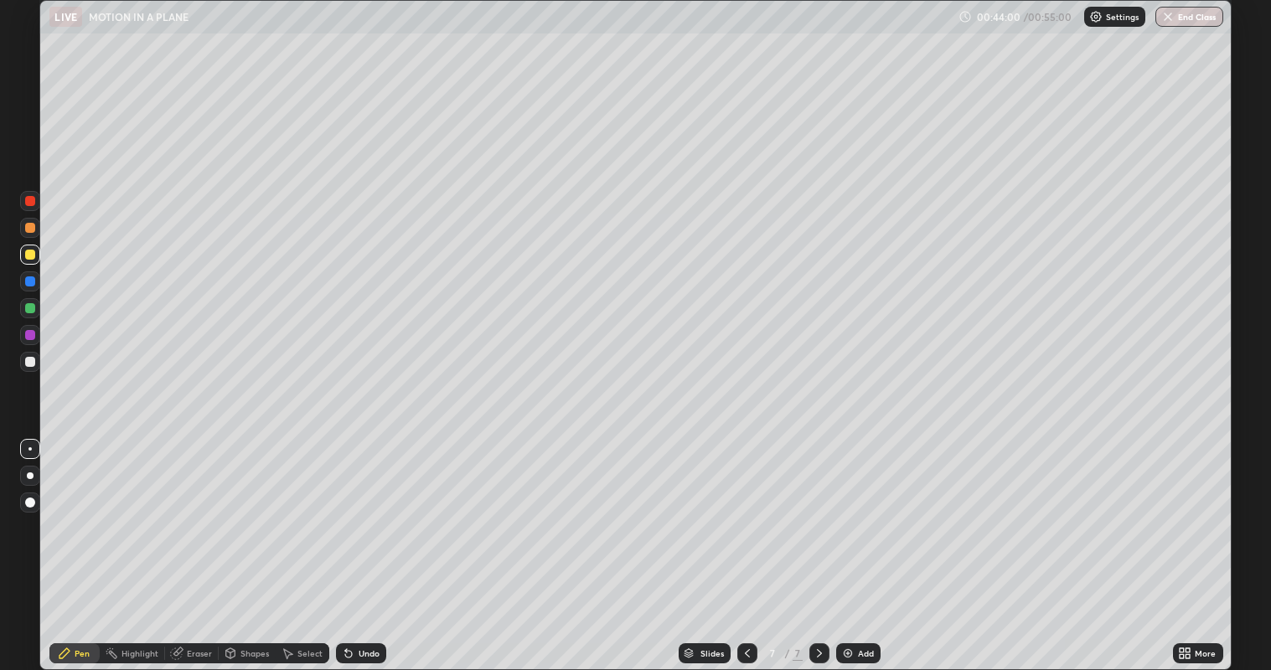
click at [747, 544] on icon at bounding box center [747, 653] width 5 height 8
click at [969, 544] on div "Slides 6 / 7 Add" at bounding box center [779, 654] width 786 height 34
click at [306, 544] on div "Select" at bounding box center [309, 653] width 25 height 8
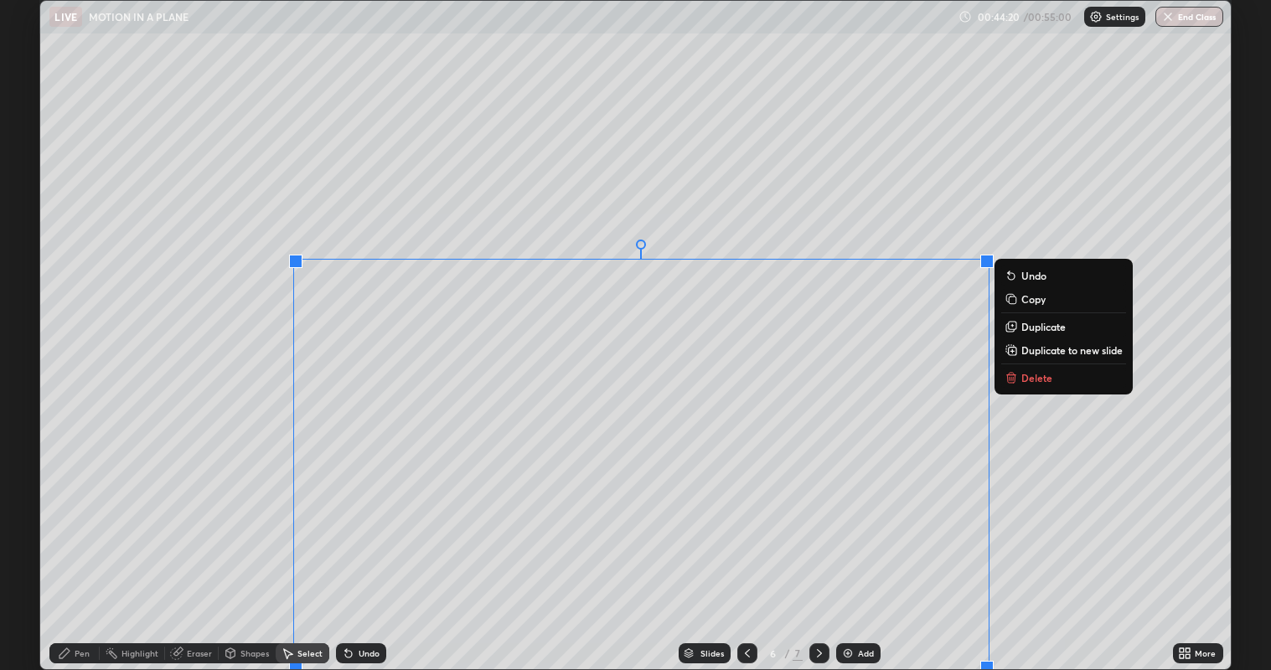
click at [1067, 350] on p "Duplicate to new slide" at bounding box center [1071, 349] width 101 height 13
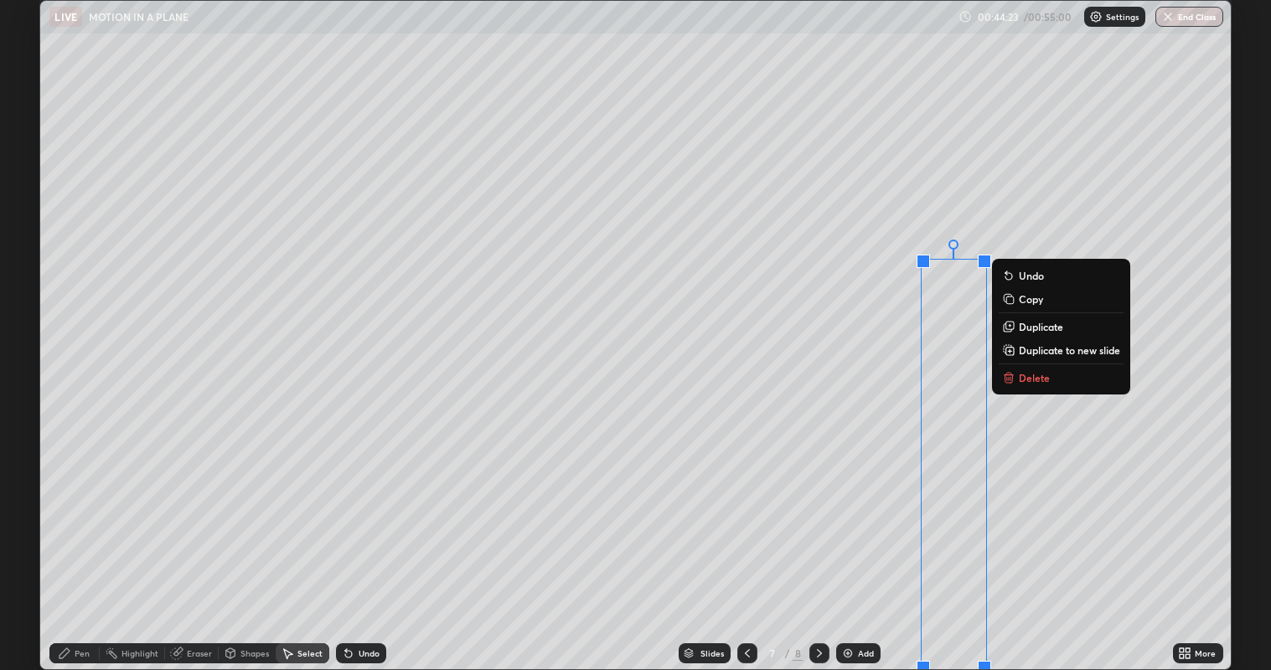
click at [1029, 374] on p "Delete" at bounding box center [1034, 377] width 31 height 13
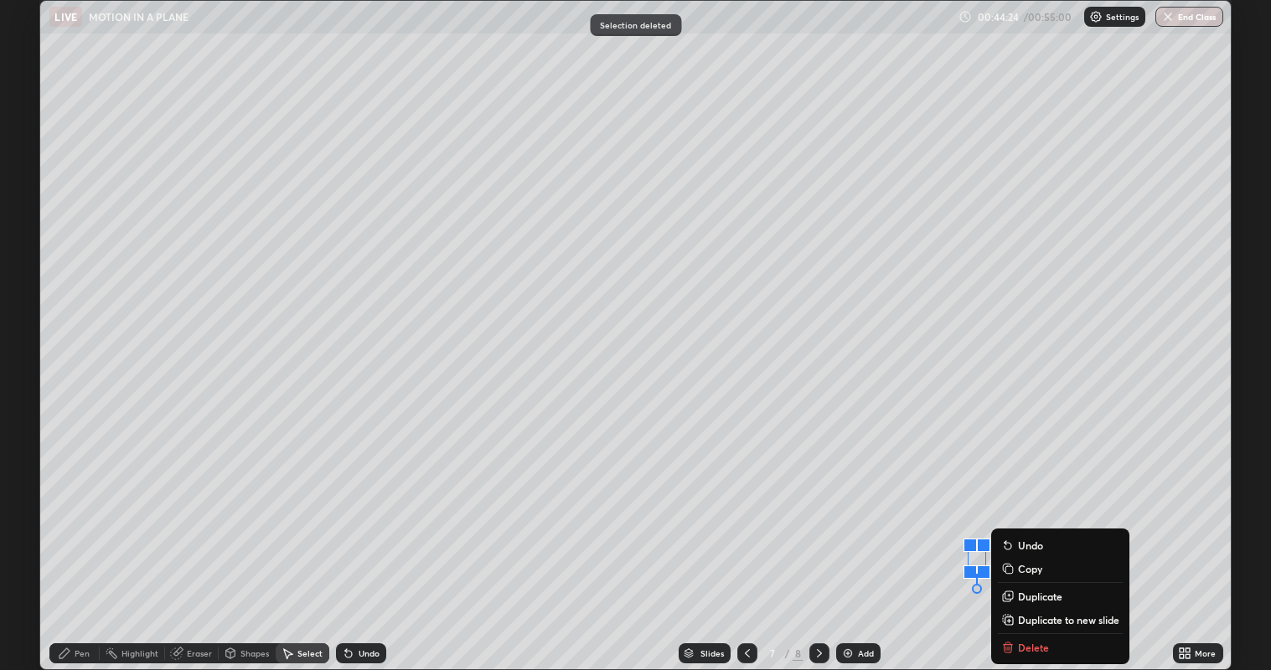
click at [1028, 544] on div "Slides 7 / 8 Add" at bounding box center [779, 654] width 786 height 34
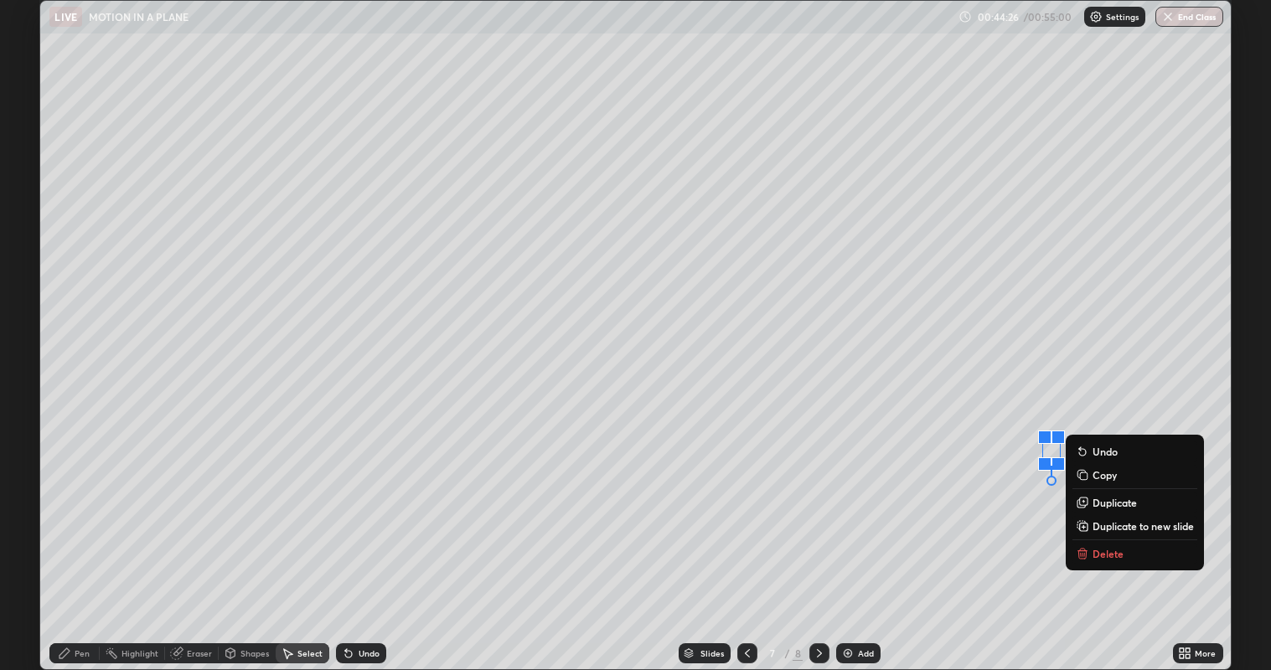
click at [1098, 544] on p "Delete" at bounding box center [1107, 553] width 31 height 13
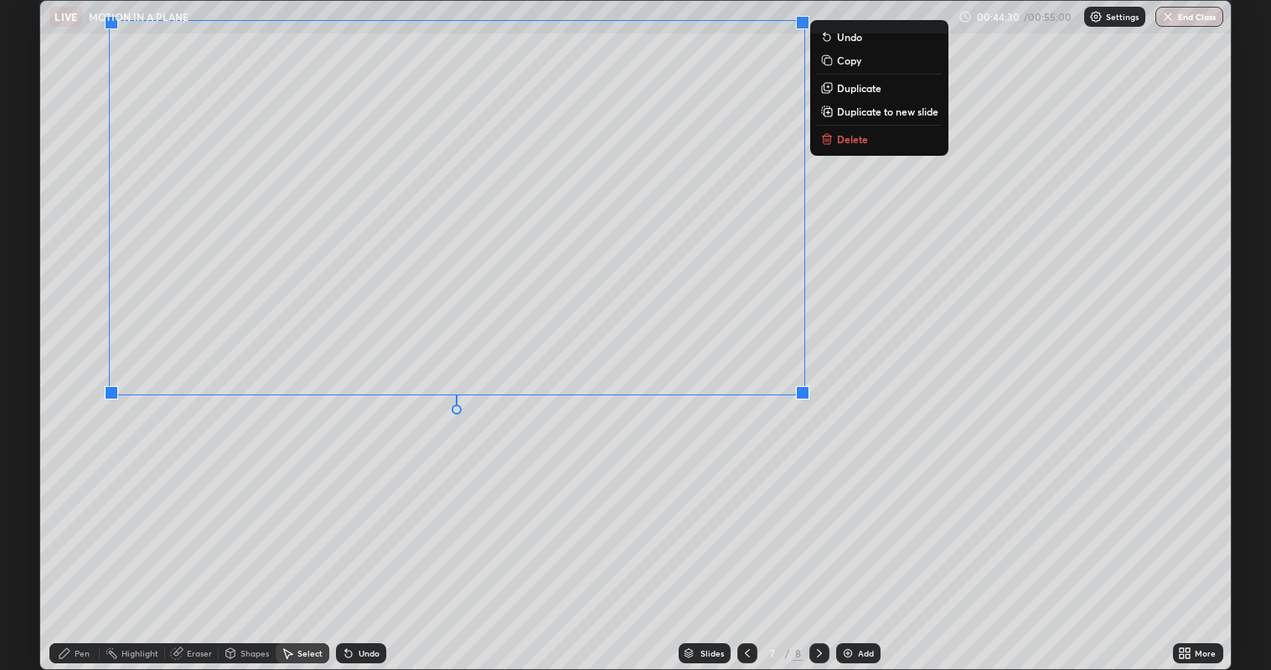
click at [399, 475] on div "0 ° Undo Copy Duplicate Duplicate to new slide Delete" at bounding box center [635, 335] width 1190 height 669
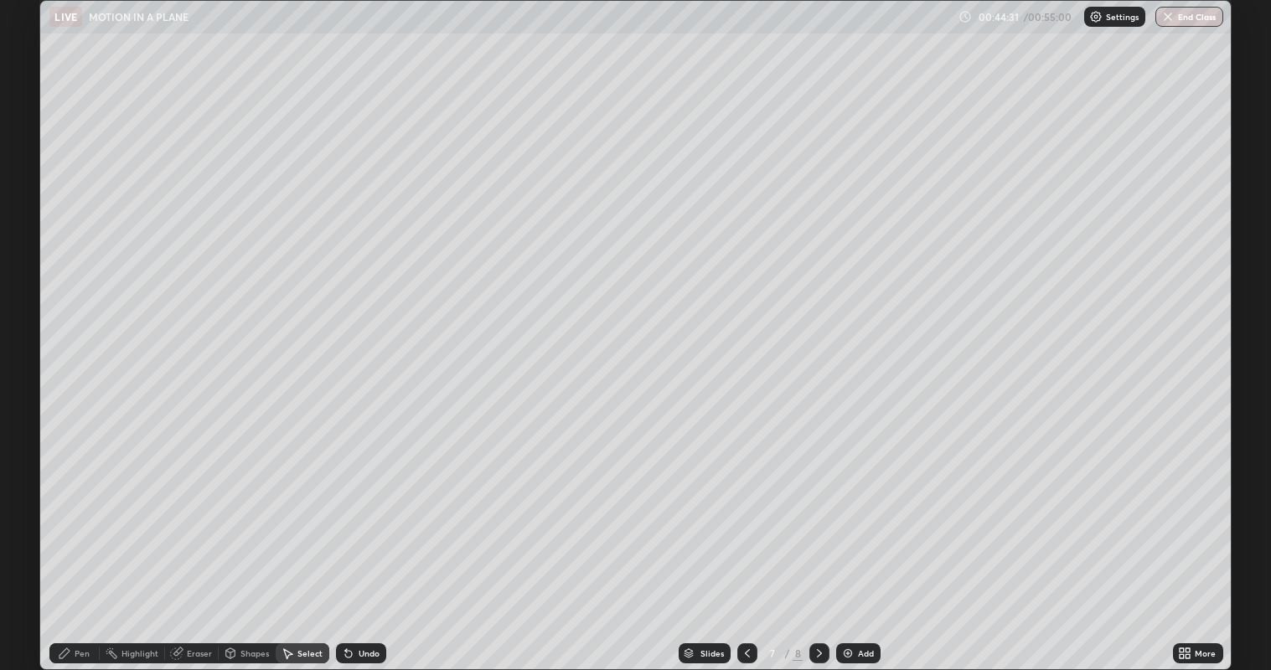
click at [297, 544] on div "Select" at bounding box center [309, 653] width 25 height 8
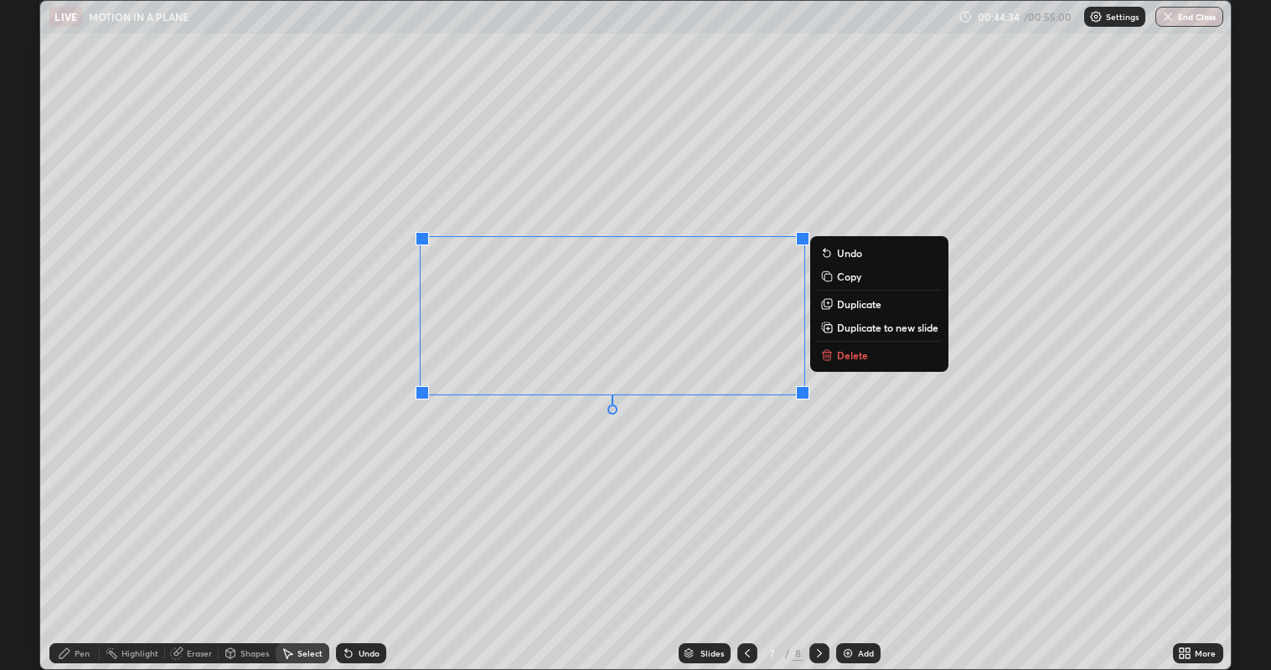
click at [844, 352] on p "Delete" at bounding box center [852, 355] width 31 height 13
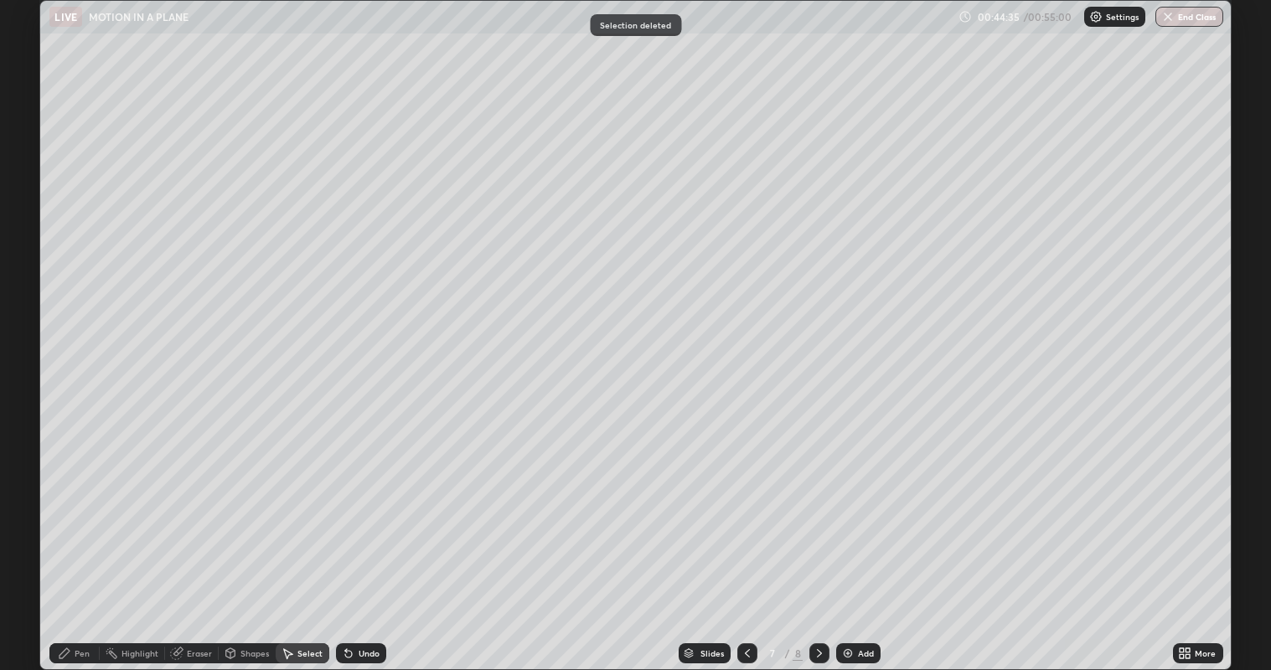
click at [85, 544] on div "Pen" at bounding box center [74, 653] width 50 height 20
click at [29, 309] on div at bounding box center [30, 308] width 10 height 10
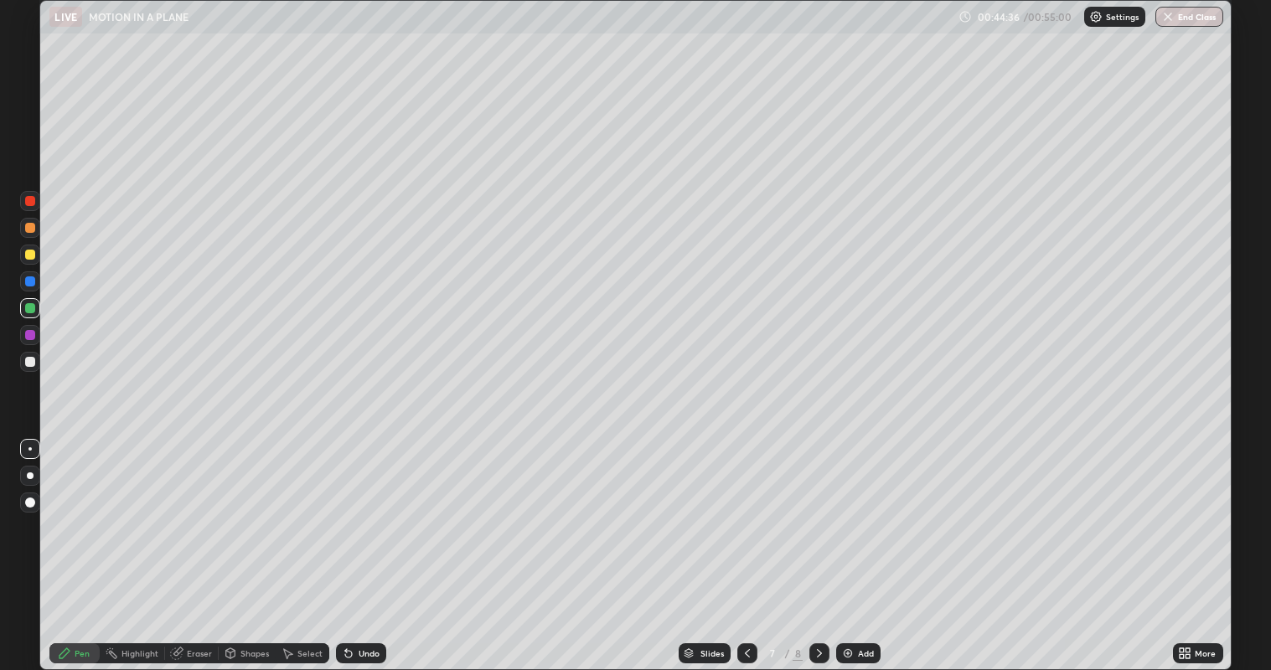
click at [34, 256] on div at bounding box center [30, 255] width 10 height 10
click at [310, 544] on div "Select" at bounding box center [309, 653] width 25 height 8
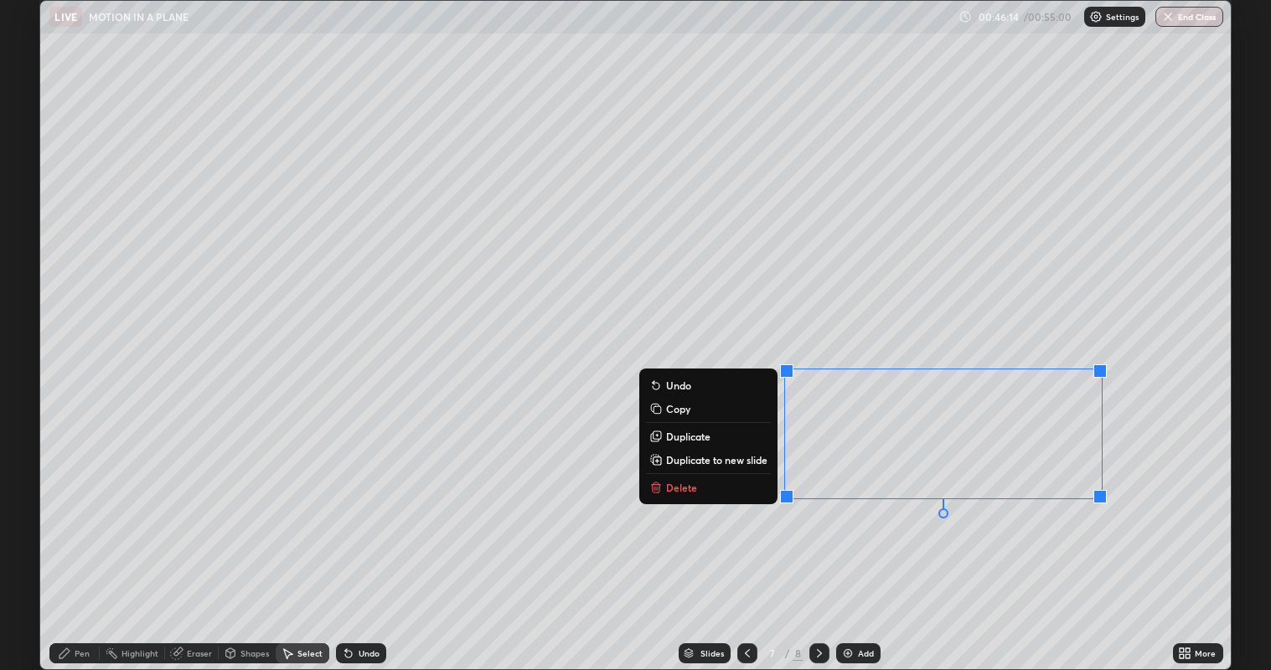
click at [728, 493] on button "Delete" at bounding box center [708, 488] width 125 height 20
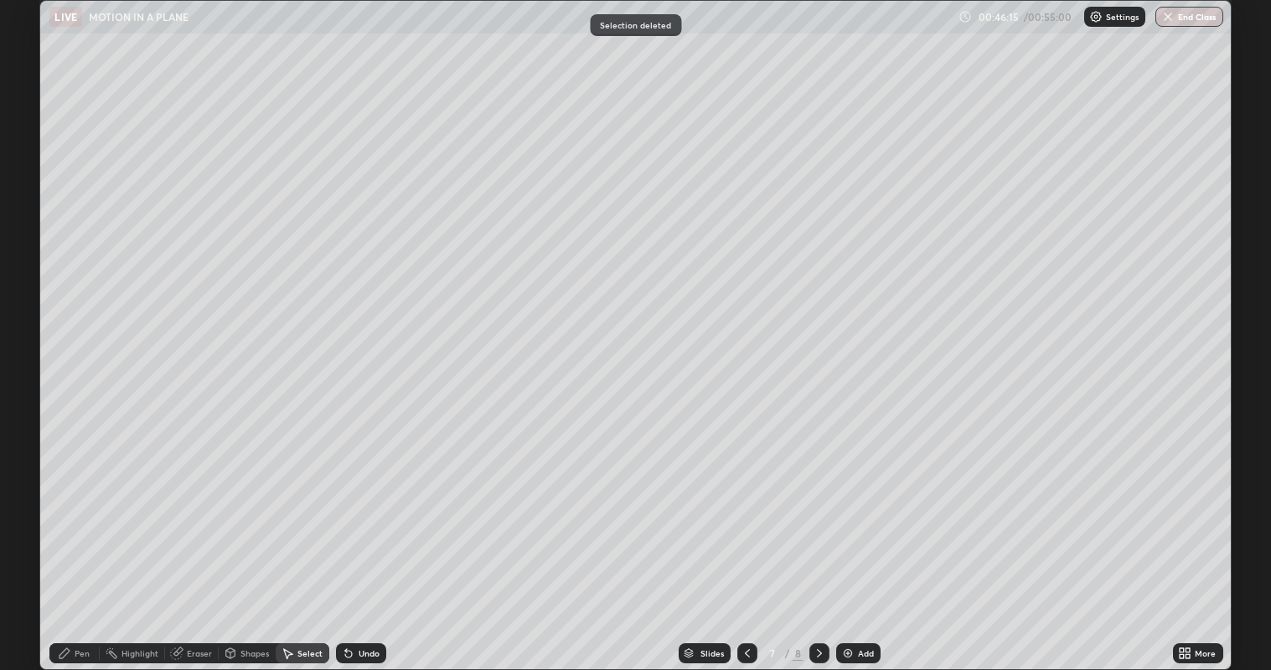
click at [307, 544] on div "Select" at bounding box center [303, 653] width 54 height 20
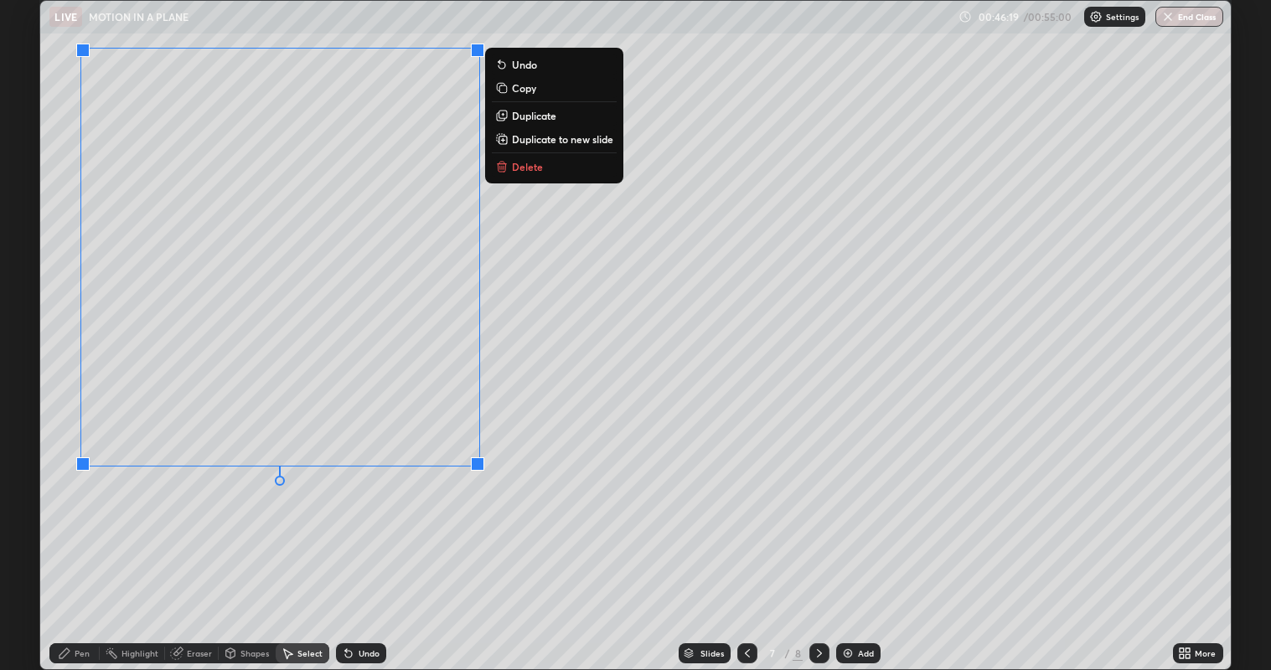
click at [172, 544] on div "0 ° Undo Copy Duplicate Duplicate to new slide Delete" at bounding box center [635, 335] width 1190 height 669
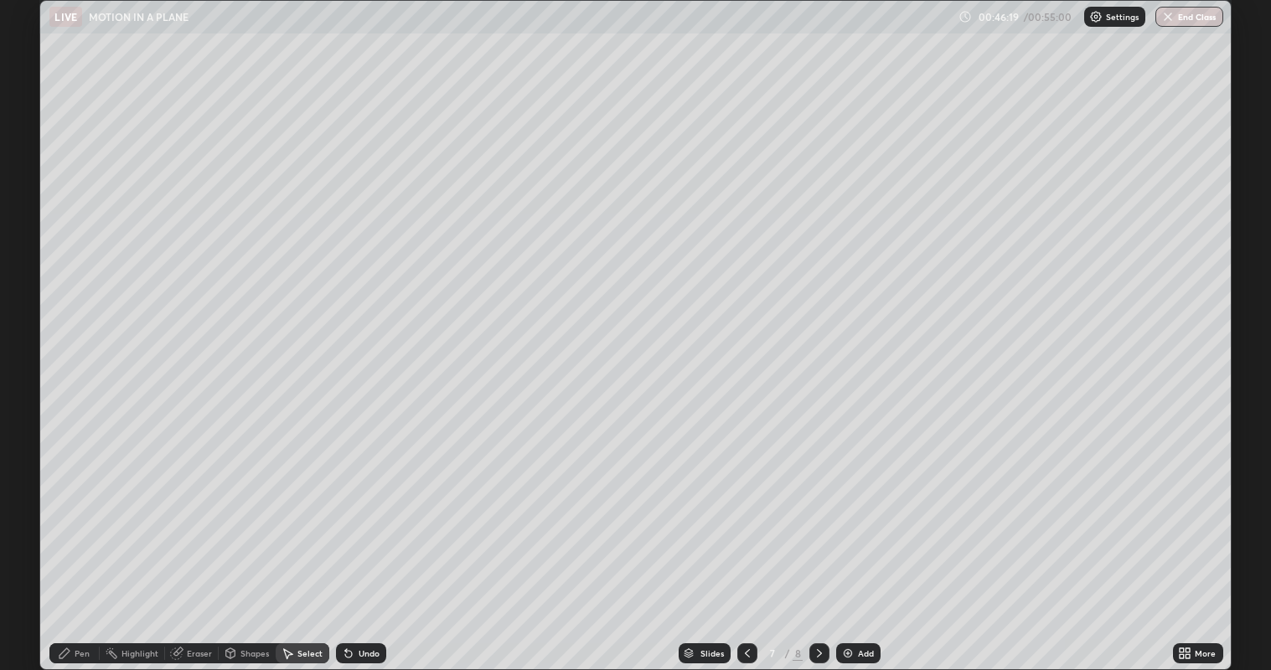
click at [81, 544] on div "Pen" at bounding box center [82, 653] width 15 height 8
click at [346, 544] on icon at bounding box center [348, 654] width 7 height 7
click at [746, 544] on icon at bounding box center [747, 653] width 5 height 8
click at [820, 544] on icon at bounding box center [819, 653] width 13 height 13
click at [374, 544] on div "Undo" at bounding box center [369, 653] width 21 height 8
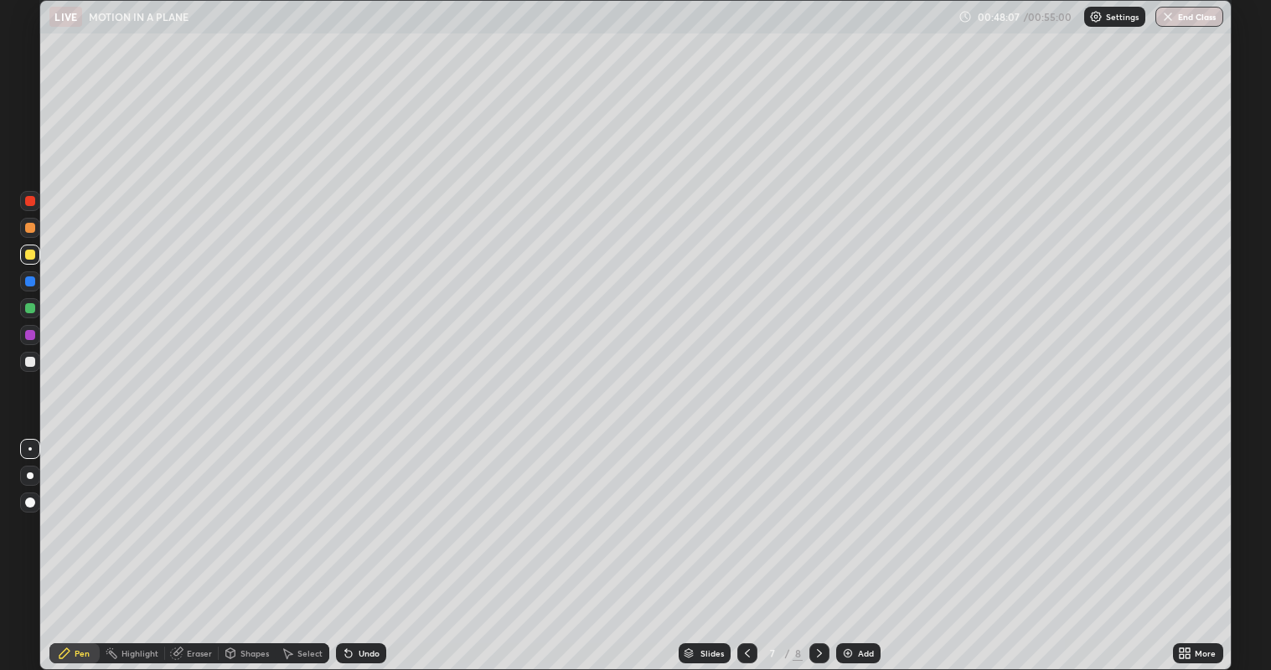
click at [370, 544] on div "Undo" at bounding box center [361, 653] width 50 height 20
click at [369, 544] on div "Undo" at bounding box center [361, 653] width 50 height 20
click at [367, 544] on div "Undo" at bounding box center [361, 653] width 50 height 20
click at [202, 544] on div "Eraser" at bounding box center [199, 653] width 25 height 8
click at [85, 544] on div "Pen" at bounding box center [74, 653] width 50 height 20
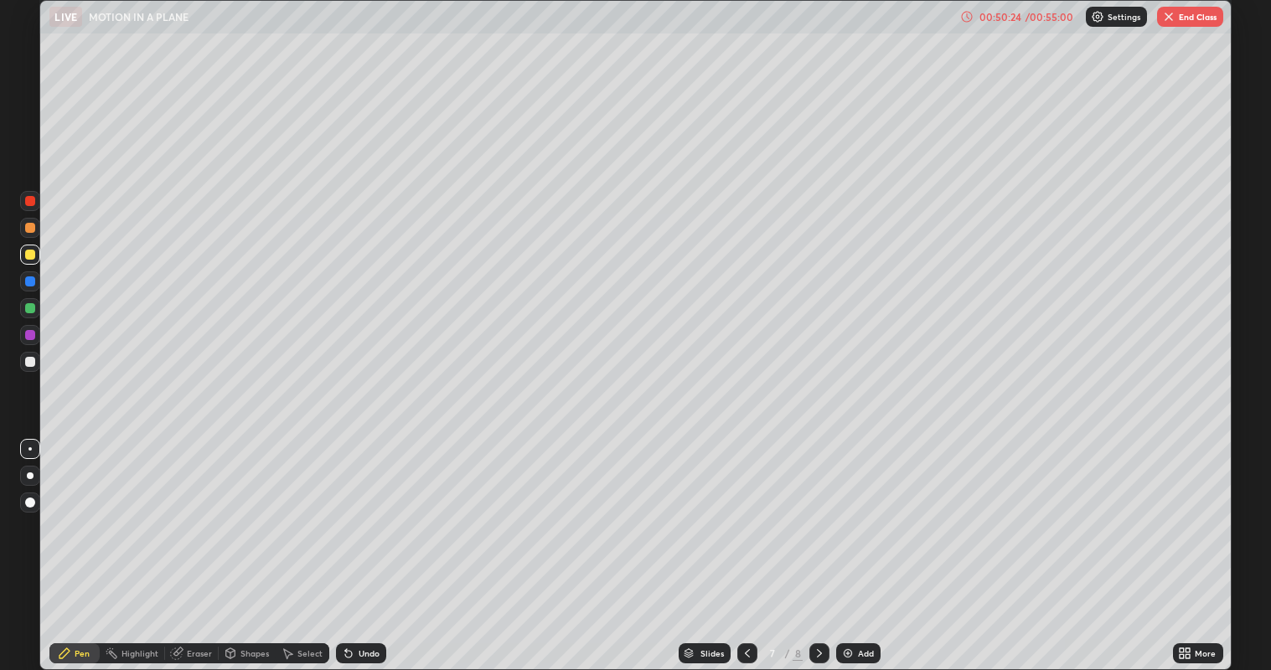
click at [853, 544] on img at bounding box center [847, 653] width 13 height 13
click at [355, 544] on div "Undo" at bounding box center [361, 653] width 50 height 20
click at [364, 544] on div "Undo" at bounding box center [361, 653] width 50 height 20
click at [367, 544] on div "Undo" at bounding box center [361, 653] width 50 height 20
click at [368, 544] on div "Undo" at bounding box center [361, 653] width 50 height 20
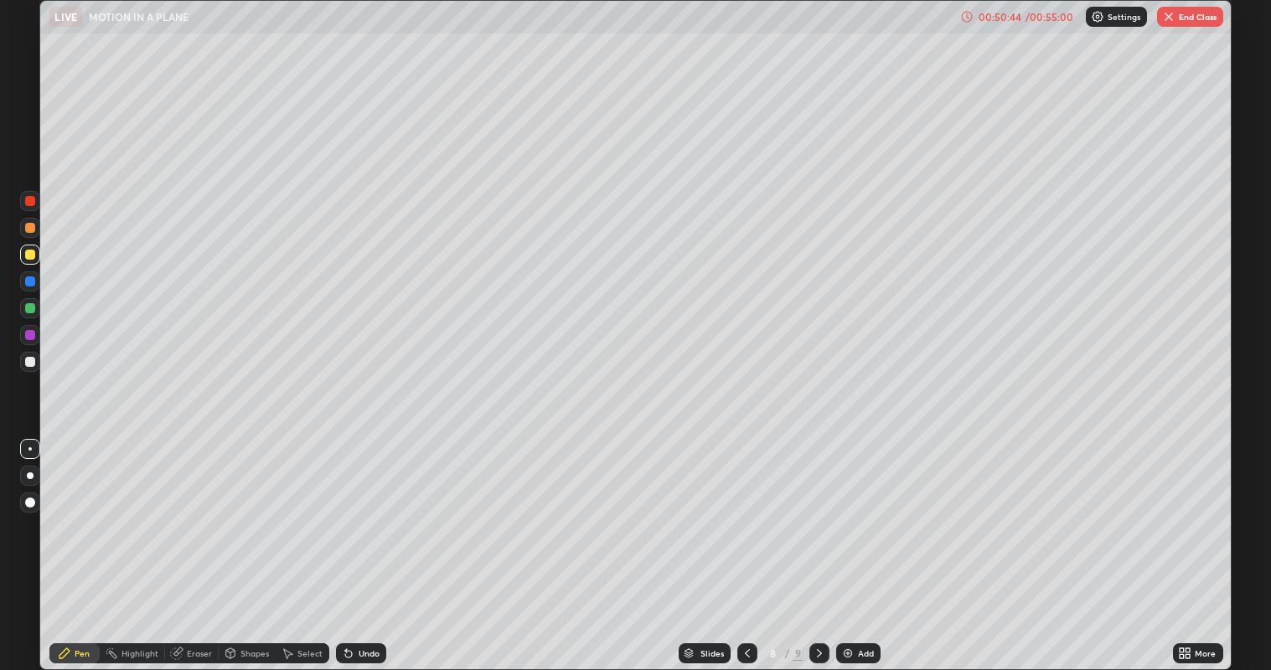
click at [363, 544] on div "Undo" at bounding box center [361, 653] width 50 height 20
click at [31, 363] on div at bounding box center [30, 362] width 10 height 10
click at [28, 258] on div at bounding box center [30, 255] width 10 height 10
click at [849, 544] on div "Add" at bounding box center [858, 653] width 44 height 20
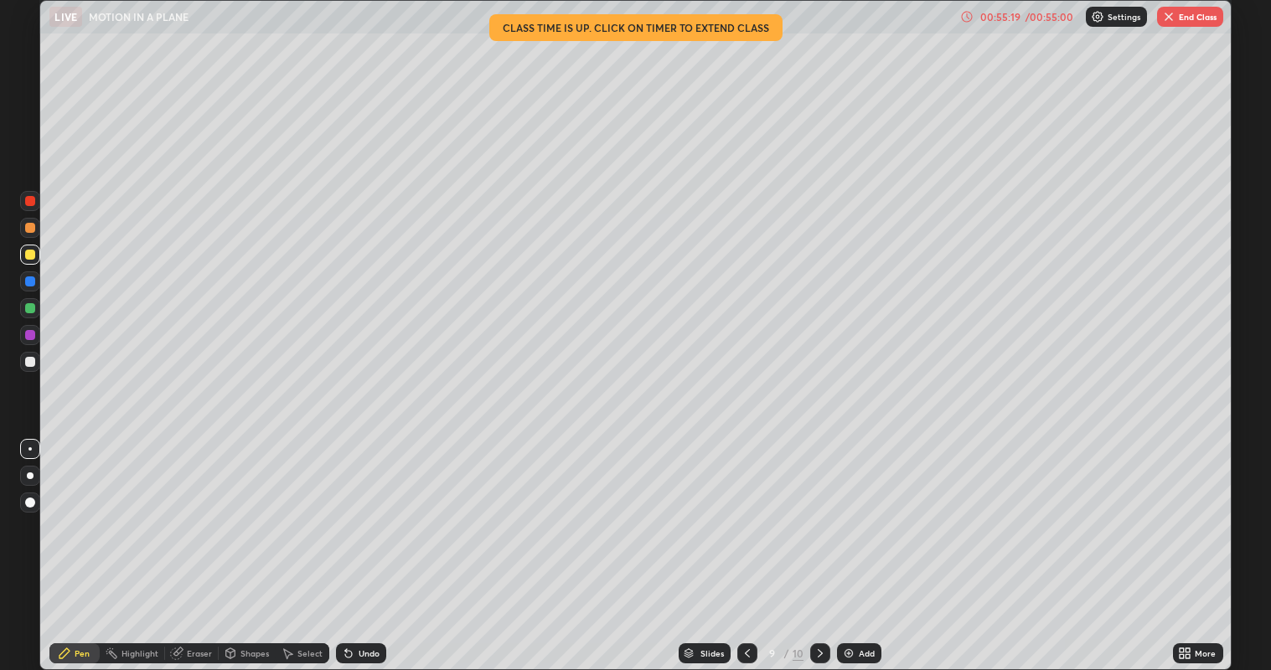
click at [857, 544] on div "Add" at bounding box center [859, 653] width 44 height 20
click at [28, 286] on div at bounding box center [30, 281] width 10 height 10
click at [378, 544] on div "Undo" at bounding box center [361, 653] width 50 height 20
click at [1172, 16] on img "button" at bounding box center [1168, 16] width 13 height 13
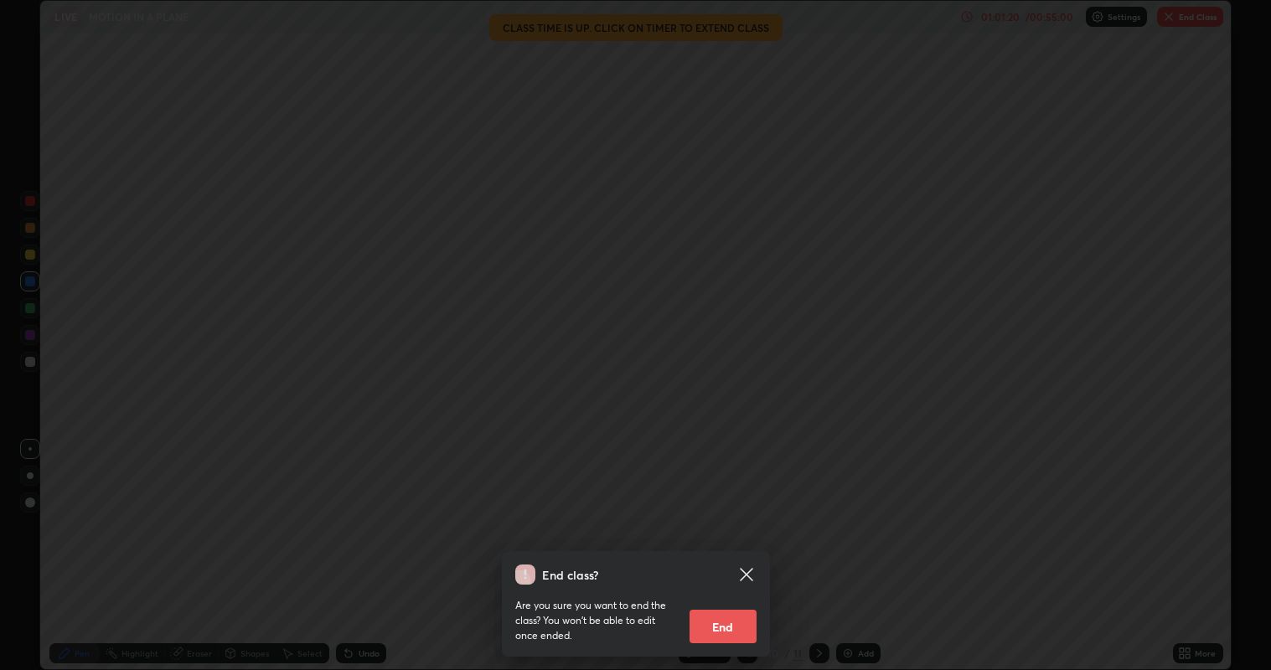
click at [705, 544] on button "End" at bounding box center [722, 627] width 67 height 34
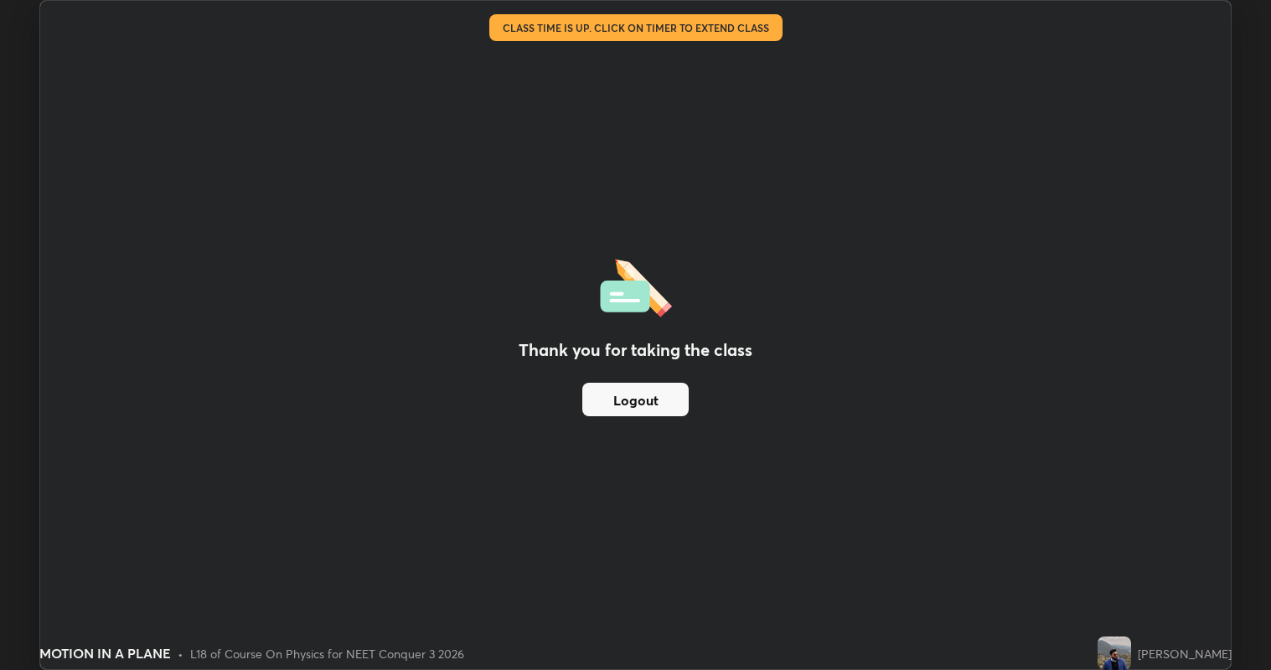
click at [645, 395] on button "Logout" at bounding box center [635, 400] width 106 height 34
click at [624, 387] on button "Logout" at bounding box center [635, 400] width 106 height 34
click at [623, 401] on button "Logout" at bounding box center [635, 400] width 106 height 34
click at [637, 401] on button "Logout" at bounding box center [635, 400] width 106 height 34
click at [628, 402] on button "Logout" at bounding box center [635, 400] width 106 height 34
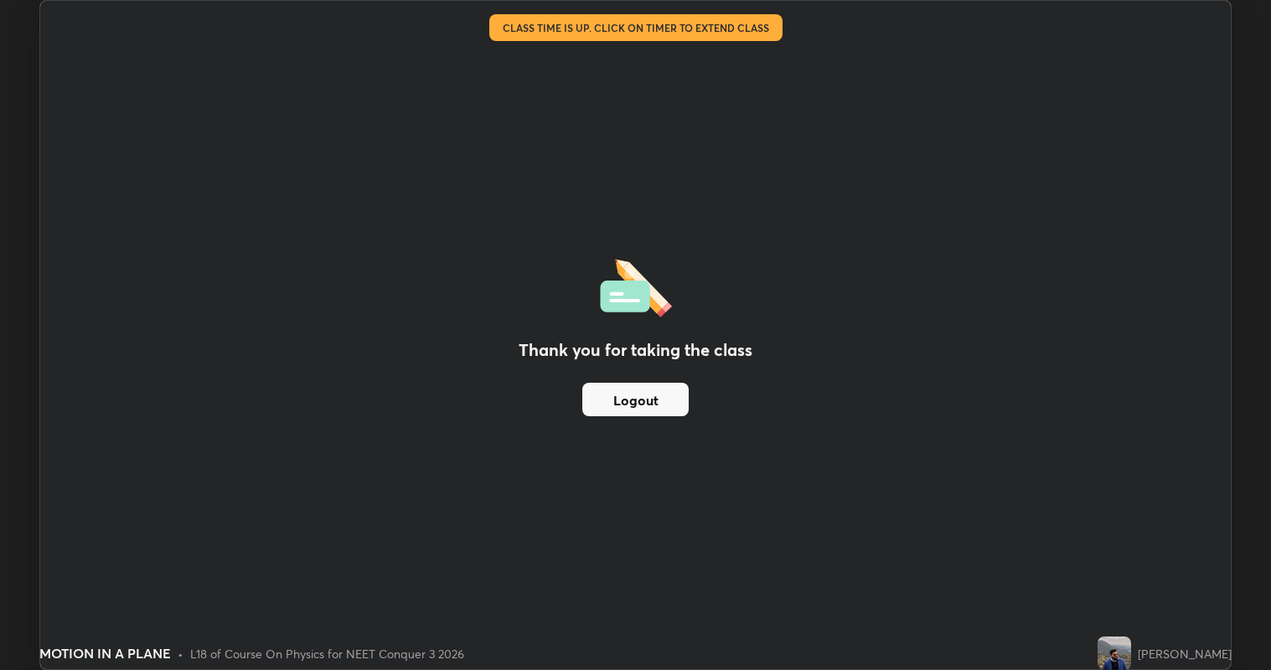
click at [632, 395] on button "Logout" at bounding box center [635, 400] width 106 height 34
click at [634, 391] on button "Logout" at bounding box center [635, 400] width 106 height 34
click at [628, 393] on button "Logout" at bounding box center [635, 400] width 106 height 34
click at [601, 412] on button "Logout" at bounding box center [635, 400] width 106 height 34
click at [645, 401] on button "Logout" at bounding box center [635, 400] width 106 height 34
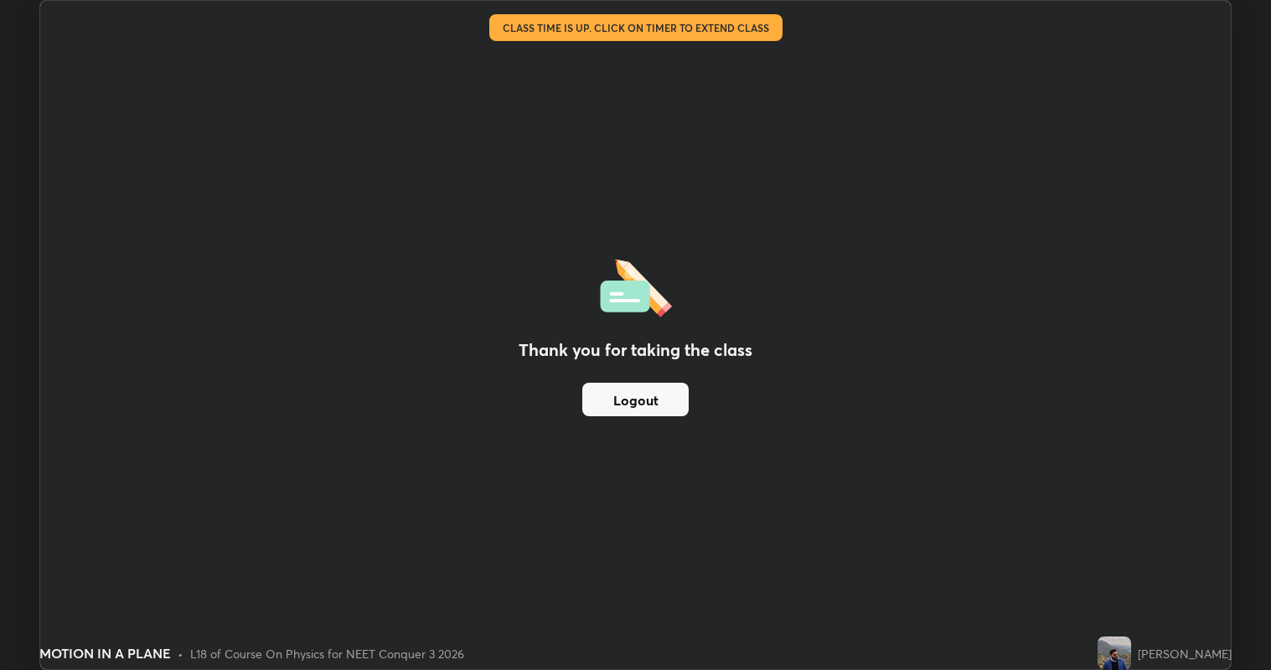
click at [648, 396] on button "Logout" at bounding box center [635, 400] width 106 height 34
click at [1249, 29] on div "Thank you for taking the class Logout Setting up your live class Class time is …" at bounding box center [635, 335] width 1271 height 670
click at [1202, 544] on div "[PERSON_NAME]" at bounding box center [1165, 654] width 134 height 34
click at [613, 398] on button "Logout" at bounding box center [635, 400] width 106 height 34
click at [618, 401] on button "Logout" at bounding box center [635, 400] width 106 height 34
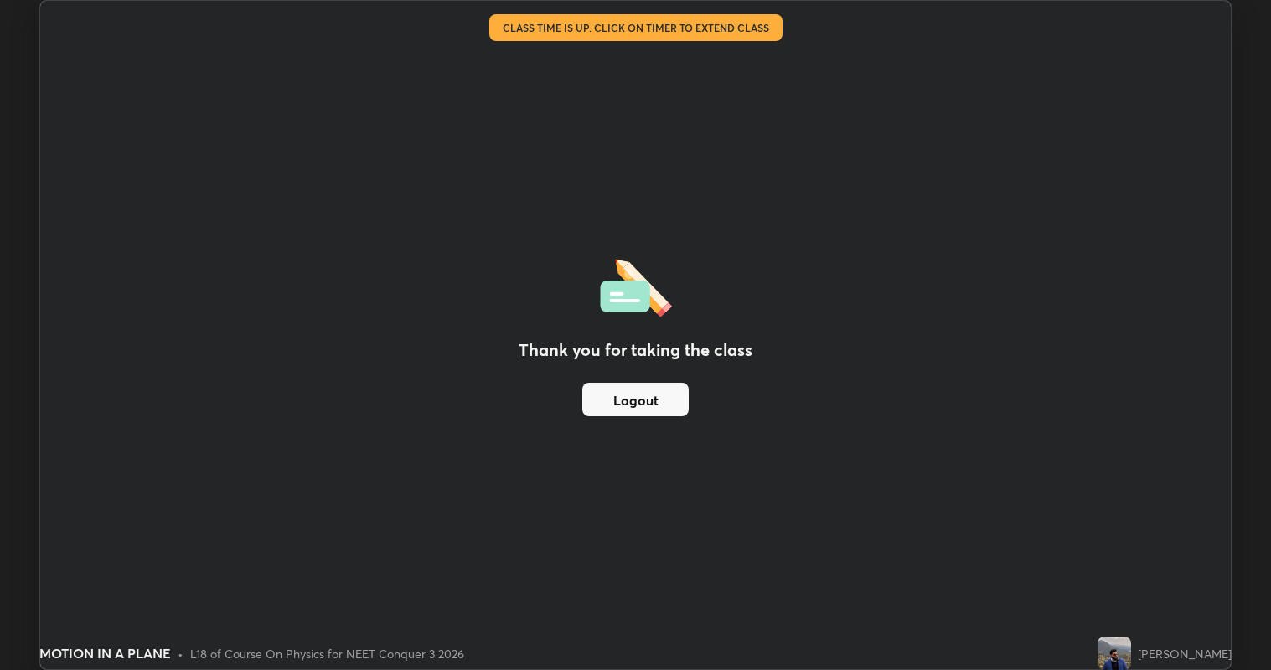
click at [623, 402] on button "Logout" at bounding box center [635, 400] width 106 height 34
click at [618, 401] on button "Logout" at bounding box center [635, 400] width 106 height 34
click at [616, 397] on button "Logout" at bounding box center [635, 400] width 106 height 34
click at [620, 395] on button "Logout" at bounding box center [635, 400] width 106 height 34
click at [623, 400] on button "Logout" at bounding box center [635, 400] width 106 height 34
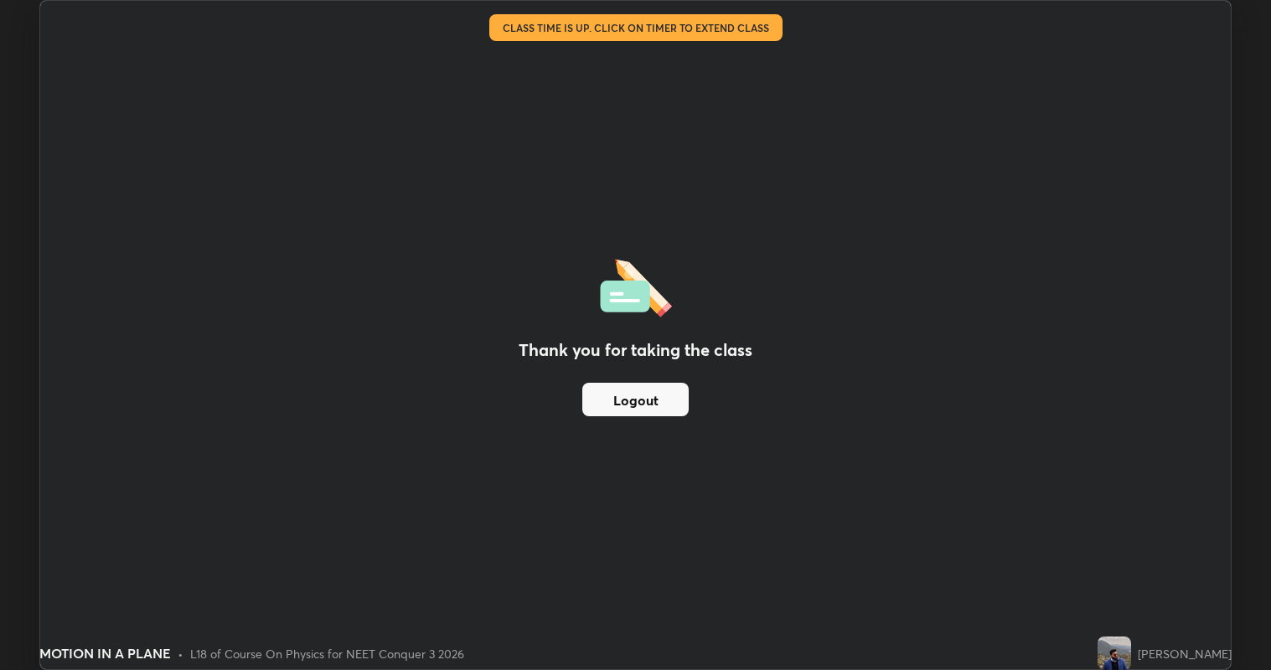
click at [624, 401] on button "Logout" at bounding box center [635, 400] width 106 height 34
